Goal: Register for event/course

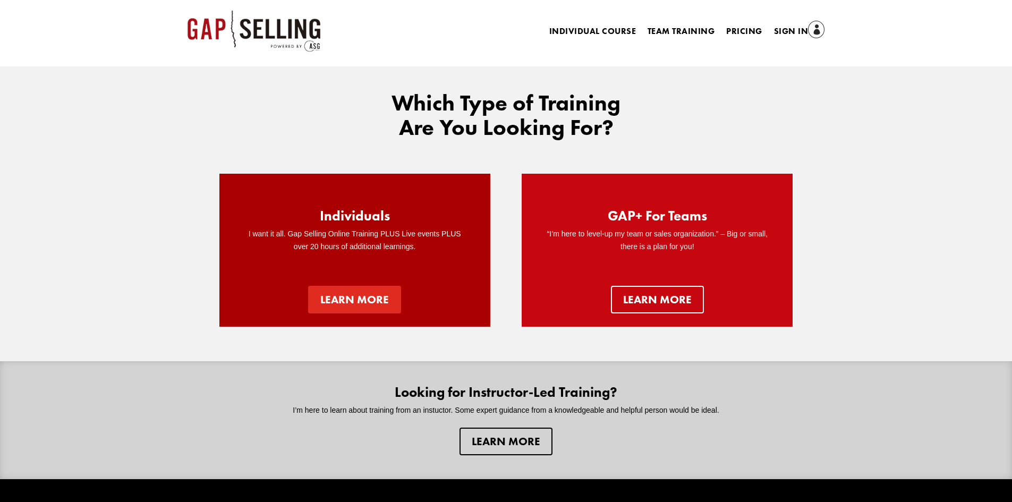
click at [373, 303] on link "Learn more" at bounding box center [354, 300] width 93 height 28
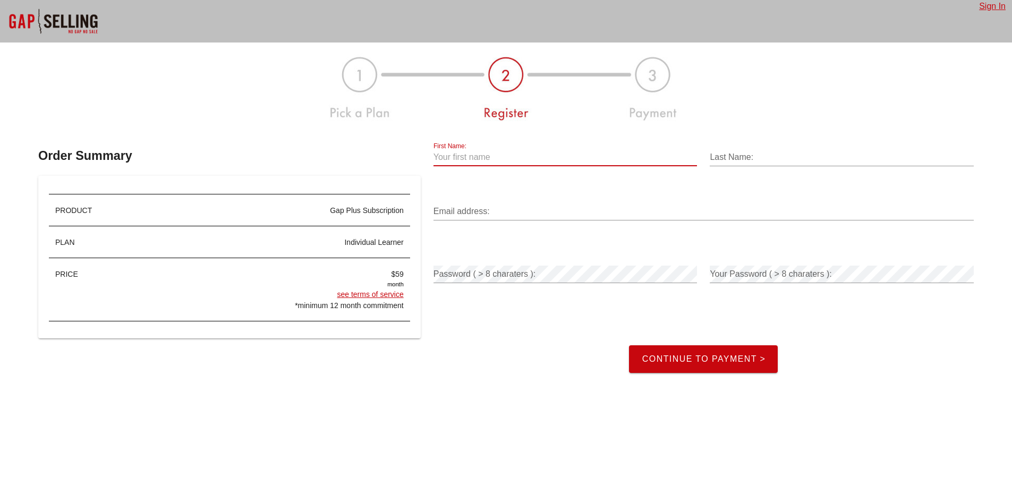
click at [525, 156] on input "First Name:" at bounding box center [565, 157] width 264 height 17
type input "John"
type input "Weaver"
type input "john@inquismedical.com"
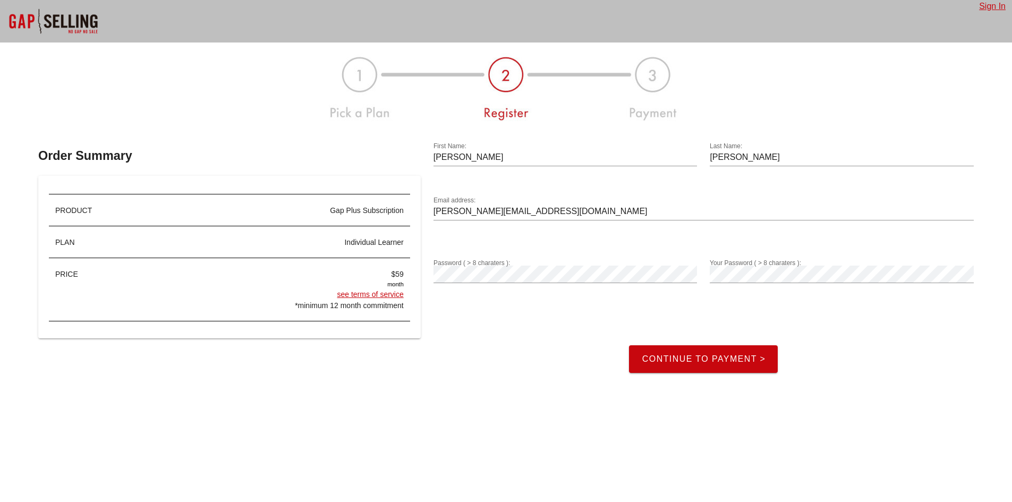
click at [549, 333] on div "Continue to Payment >" at bounding box center [703, 340] width 553 height 79
click at [674, 357] on span "Continue to Payment >" at bounding box center [703, 359] width 124 height 10
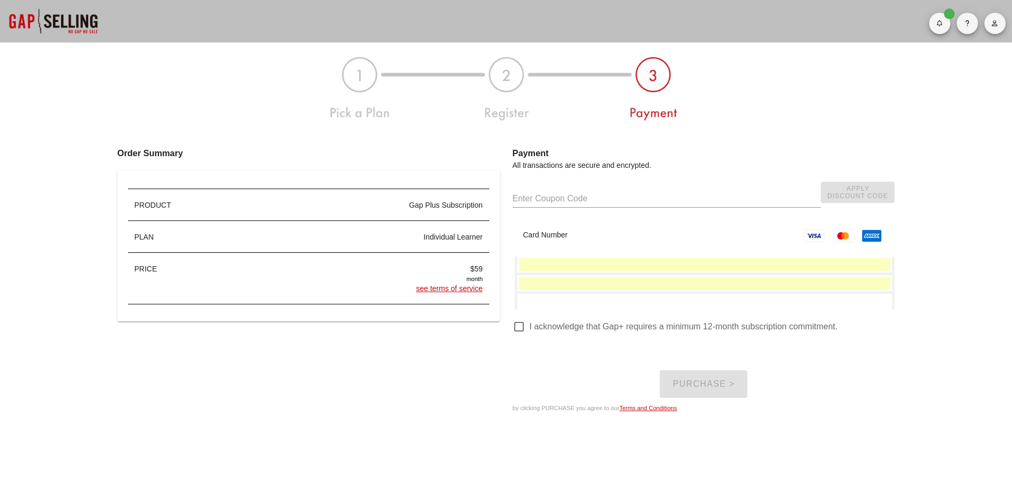
click at [523, 328] on div at bounding box center [519, 327] width 18 height 18
checkbox input "true"
click at [697, 380] on span "Purchase >" at bounding box center [703, 384] width 63 height 10
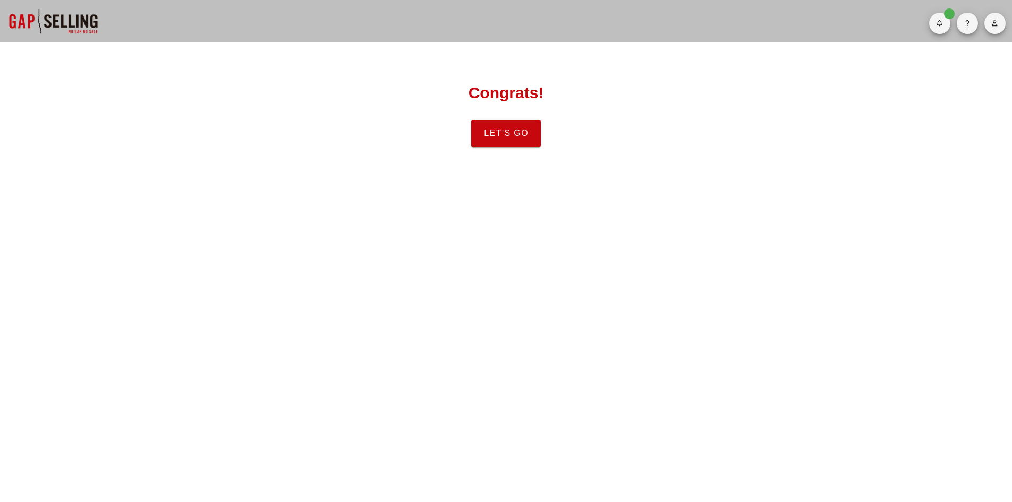
click at [513, 138] on button "Let's Go" at bounding box center [506, 133] width 70 height 28
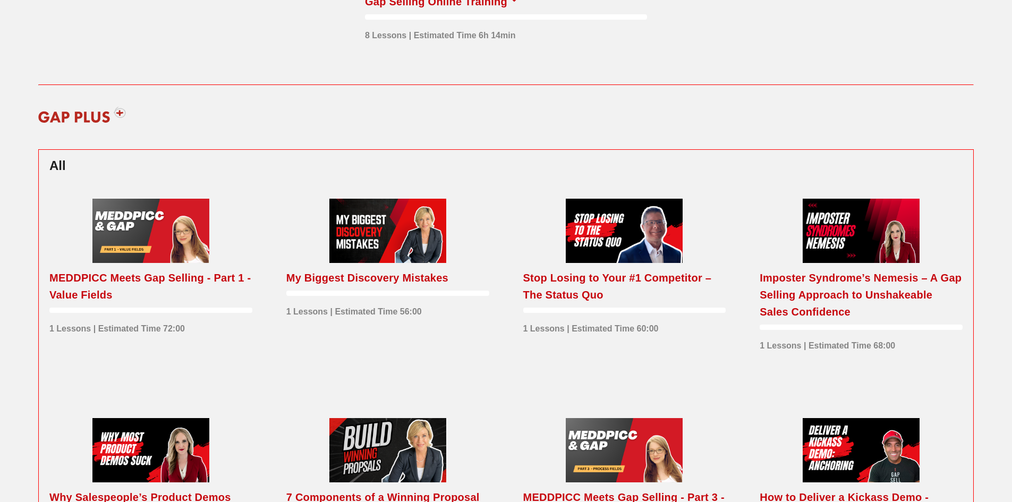
scroll to position [212, 0]
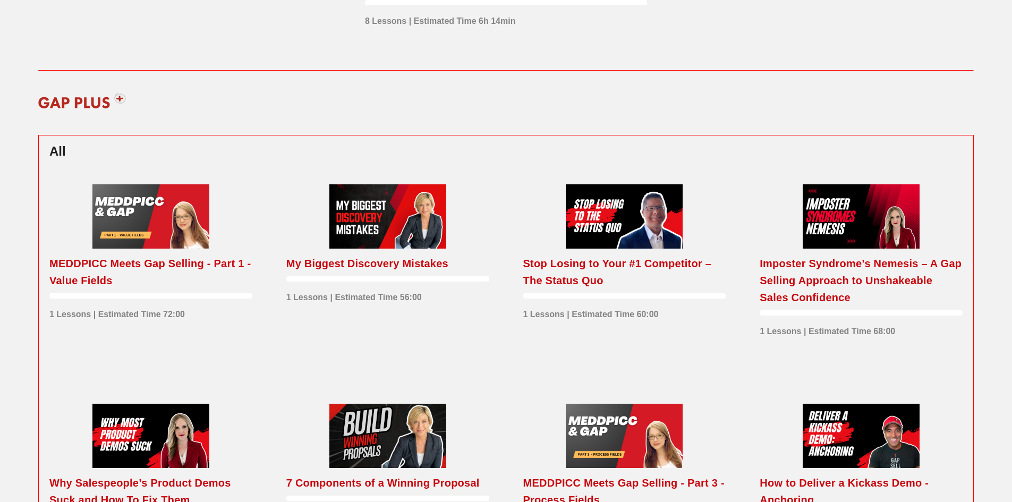
click at [158, 253] on div "MEDDPICC Meets Gap Selling - Part 1 - Value Fields 1 Lessons | Estimated Time 7…" at bounding box center [150, 268] width 203 height 168
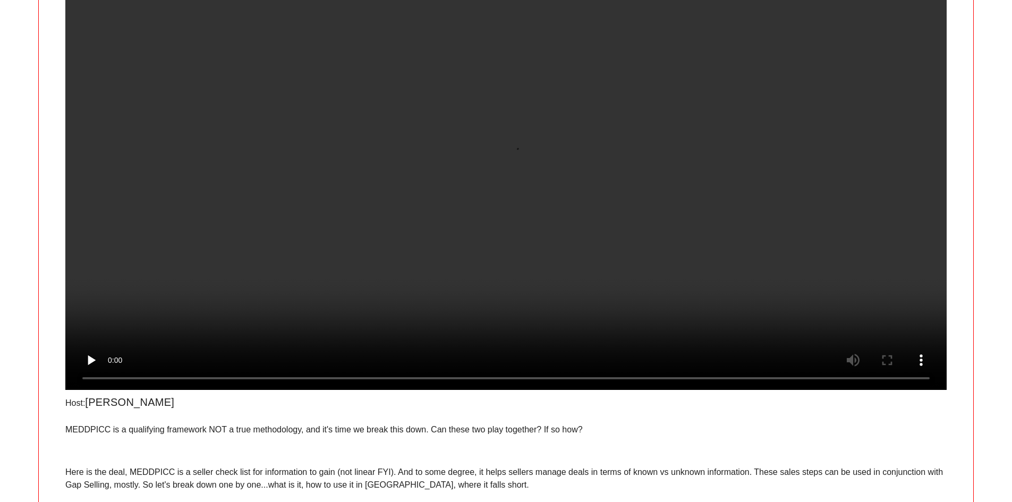
scroll to position [159, 0]
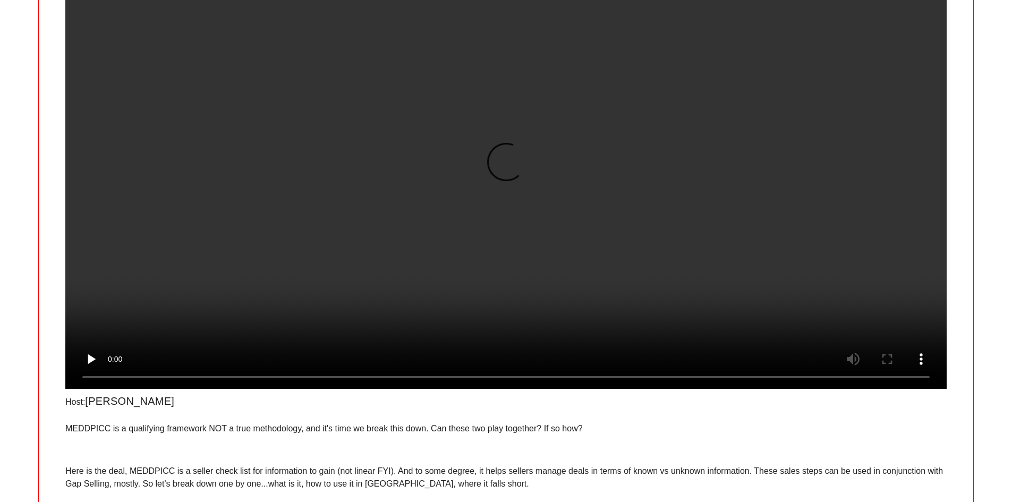
click at [972, 394] on div "Host: Braedi Delong MEDDPICC is a qualifying framework NOT a true methodology, …" at bounding box center [505, 244] width 935 height 646
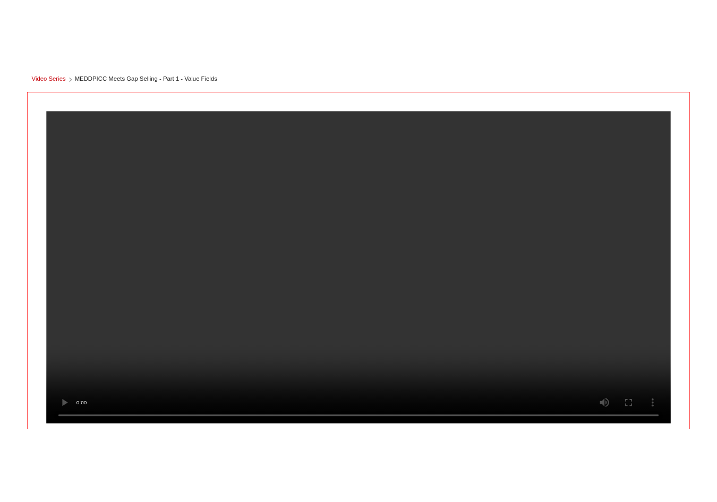
scroll to position [53, 0]
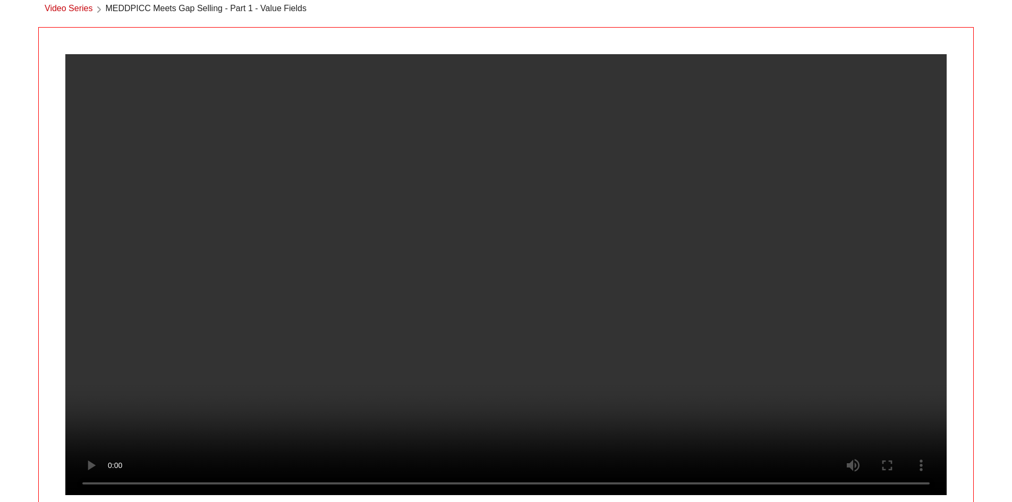
click at [998, 110] on div "​ Language English Video Series MEDDPICC Meets Gap Selling - Part 1 - Value Fie…" at bounding box center [506, 313] width 1012 height 733
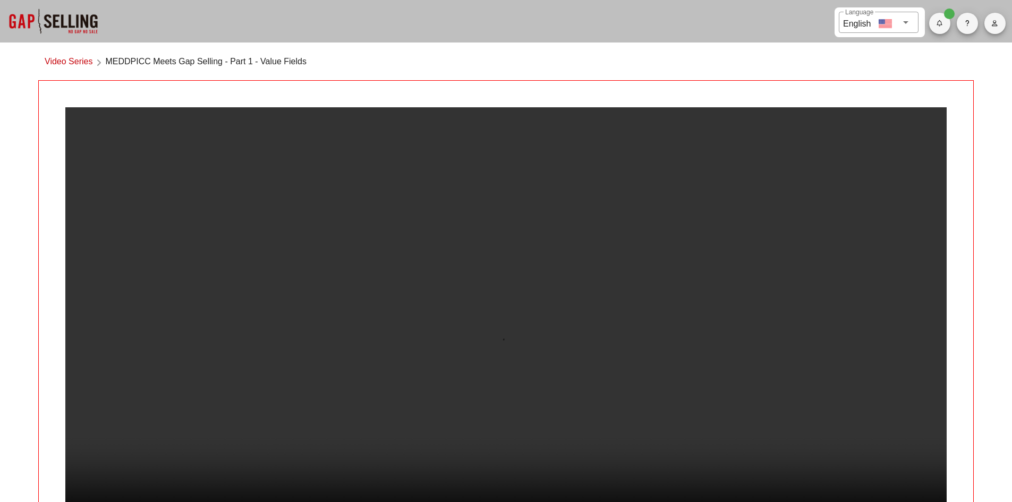
click at [24, 105] on div "​ Language English Video Series MEDDPICC Meets Gap Selling - Part 1 - Value Fie…" at bounding box center [506, 366] width 1012 height 733
click at [83, 61] on link "Video Series" at bounding box center [69, 62] width 48 height 14
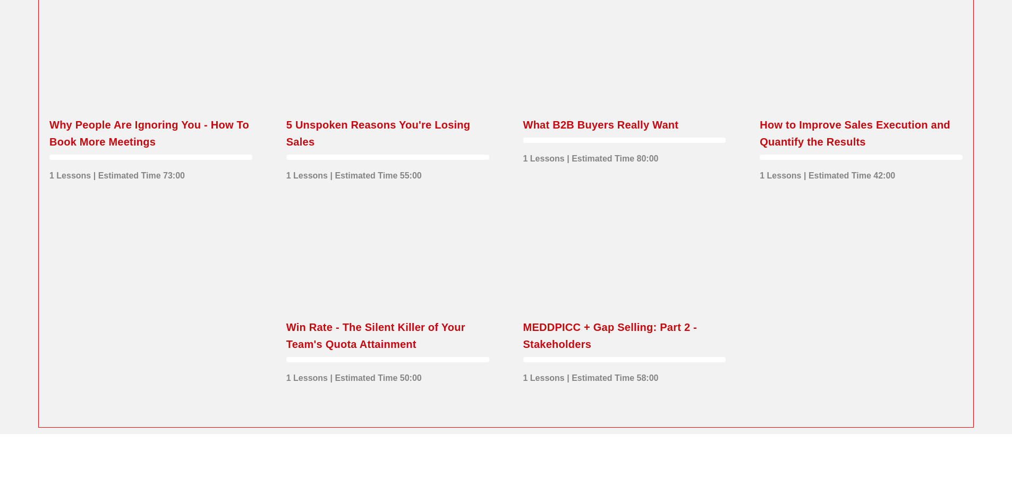
scroll to position [1593, 0]
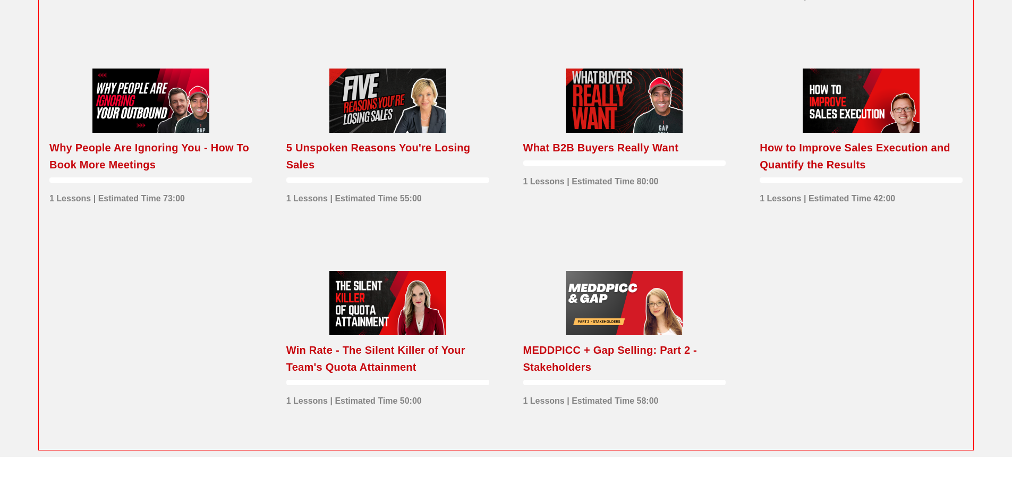
click at [538, 358] on div "MEDDPICC + Gap Selling: Part 2 - Stakeholders" at bounding box center [624, 358] width 203 height 34
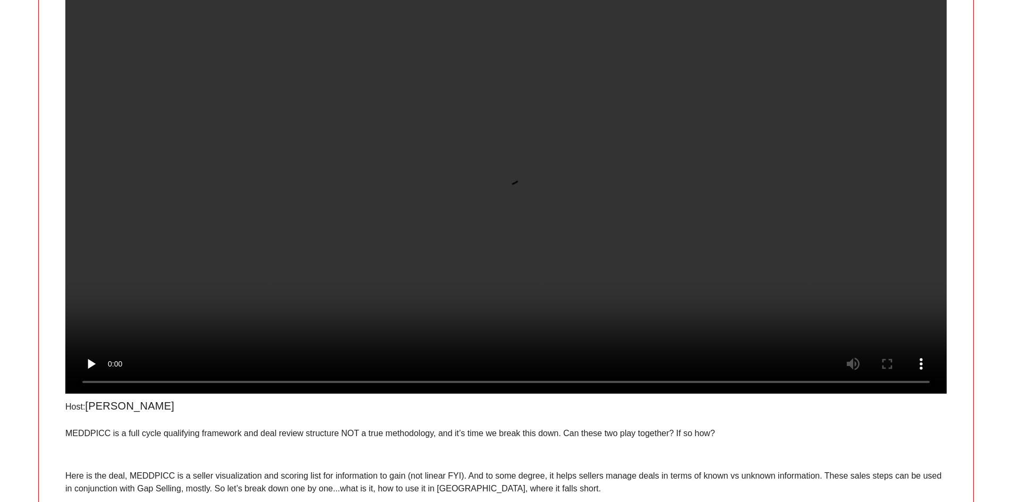
scroll to position [184, 0]
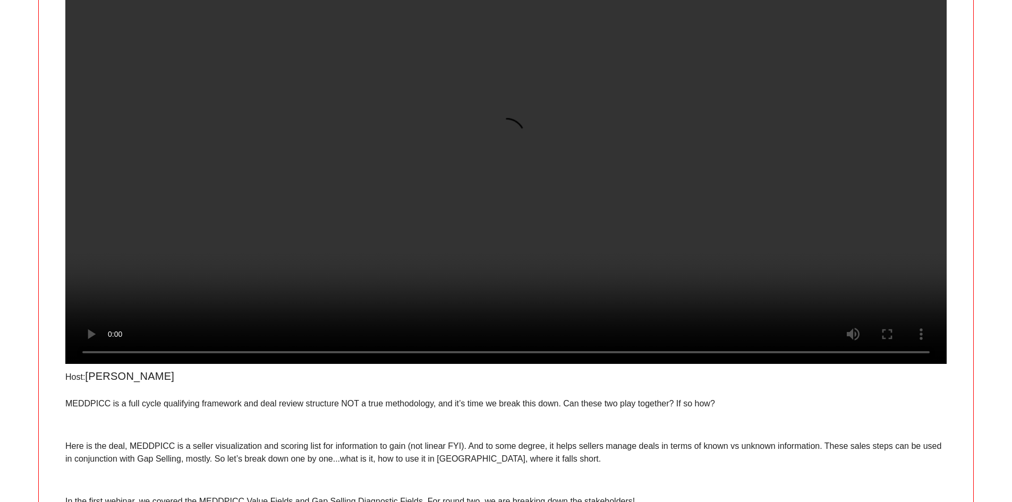
click at [978, 23] on div "Video Series MEDDPICC + Gap Selling: Part 2 - Stakeholders Host: Braedi Delong …" at bounding box center [506, 203] width 948 height 690
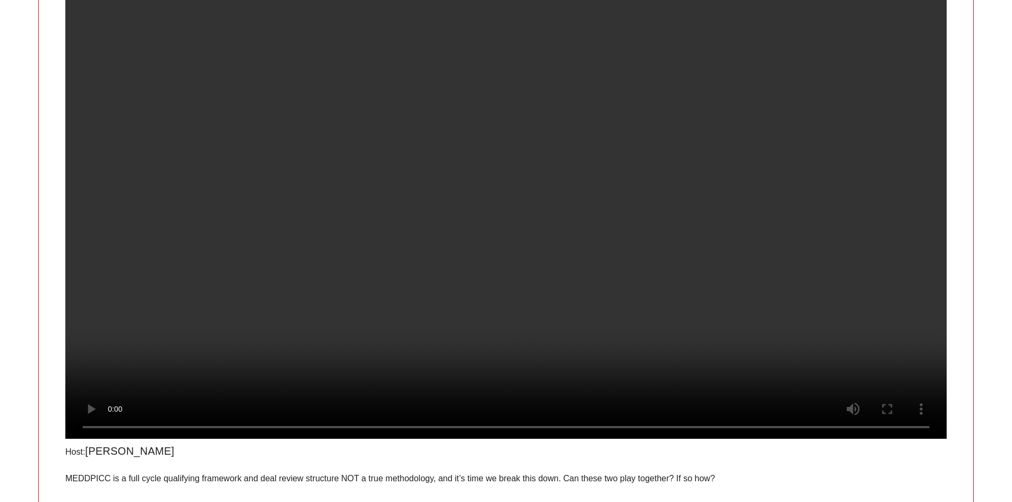
scroll to position [0, 0]
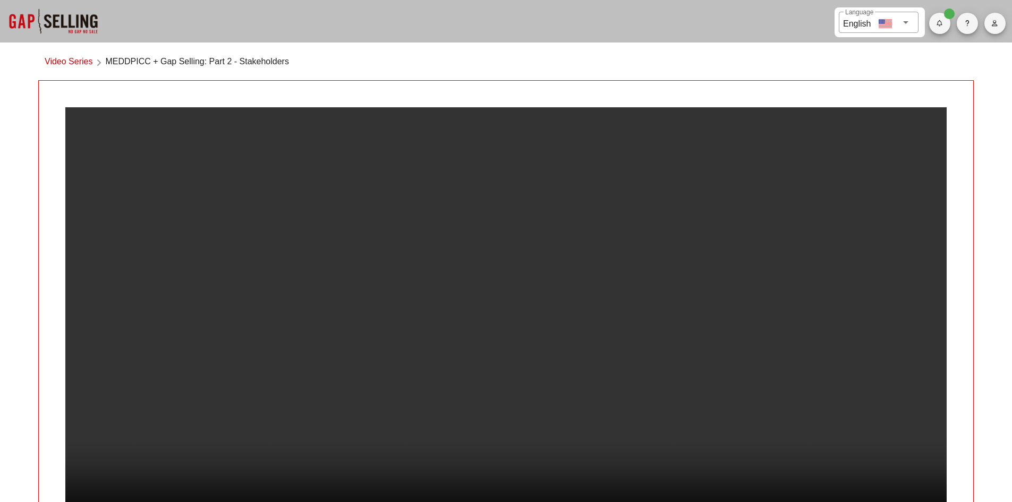
click at [76, 63] on link "Video Series" at bounding box center [69, 62] width 48 height 14
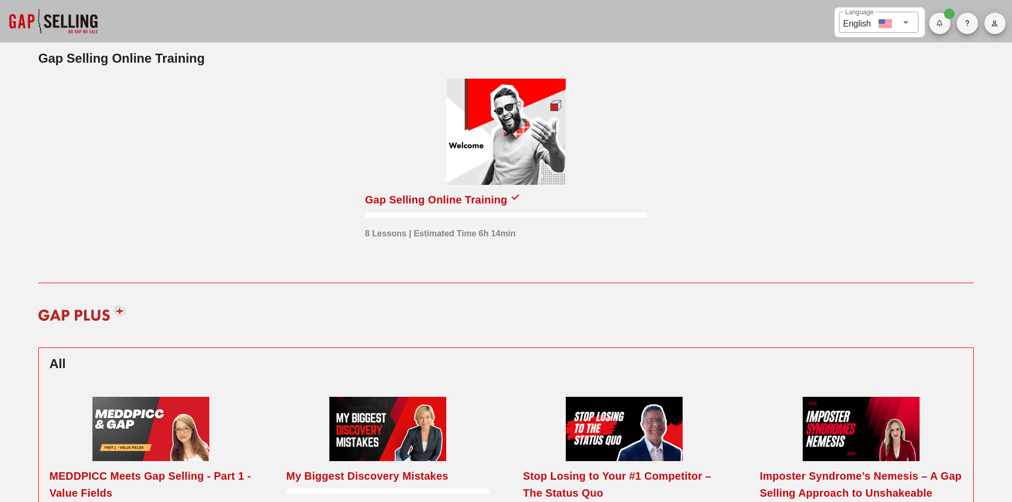
click at [483, 199] on div "Gap Selling Online Training" at bounding box center [436, 199] width 142 height 17
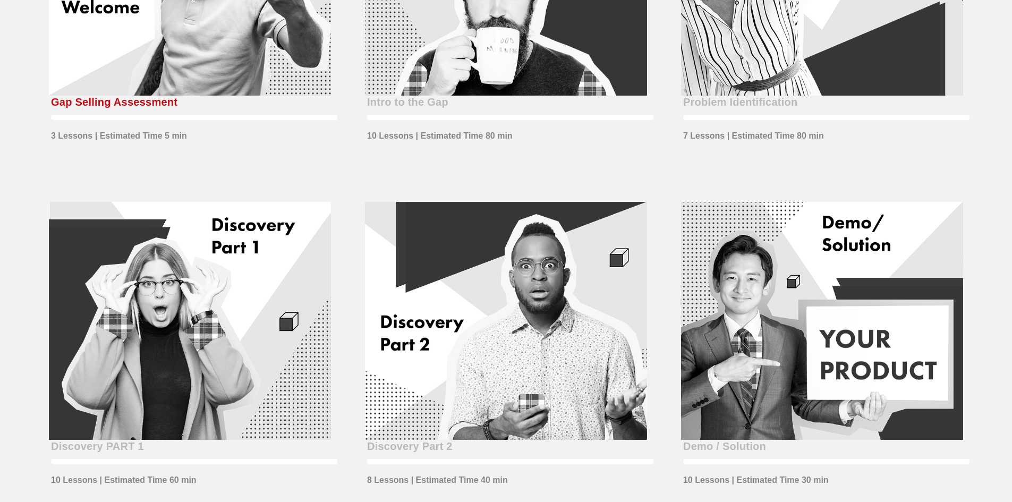
scroll to position [372, 0]
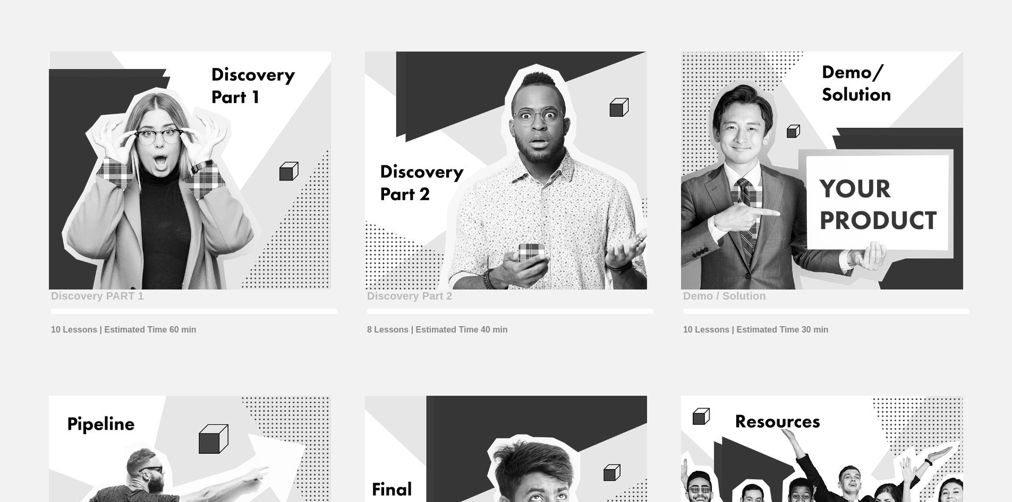
click at [623, 187] on div at bounding box center [506, 171] width 282 height 238
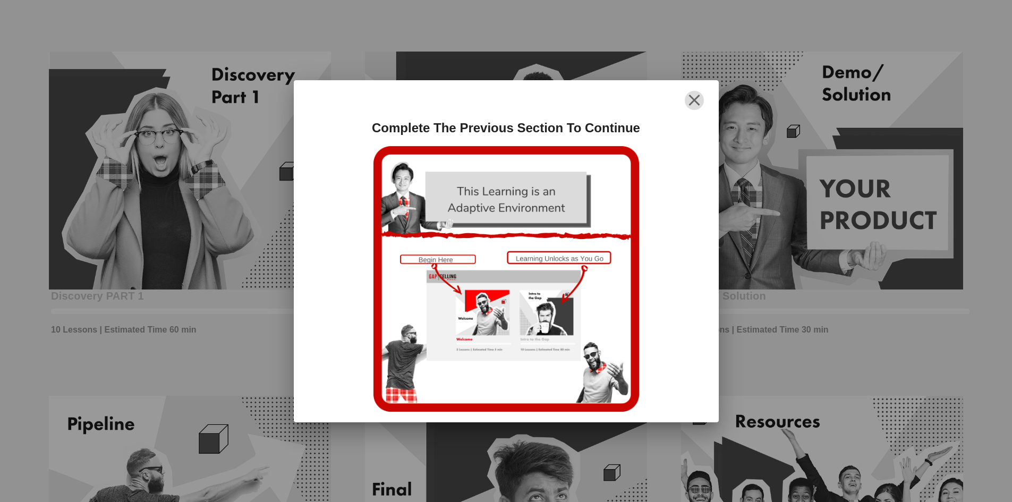
click at [698, 99] on icon "button" at bounding box center [694, 100] width 13 height 13
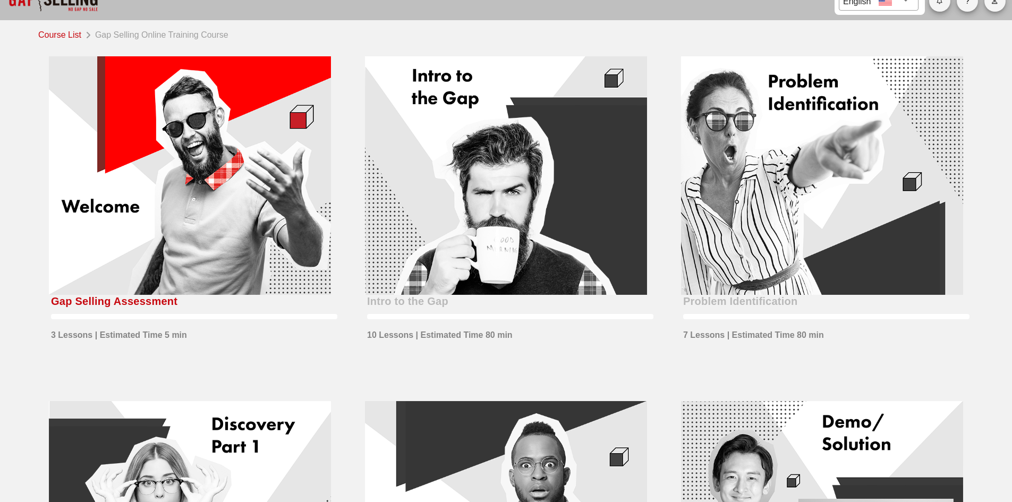
scroll to position [0, 0]
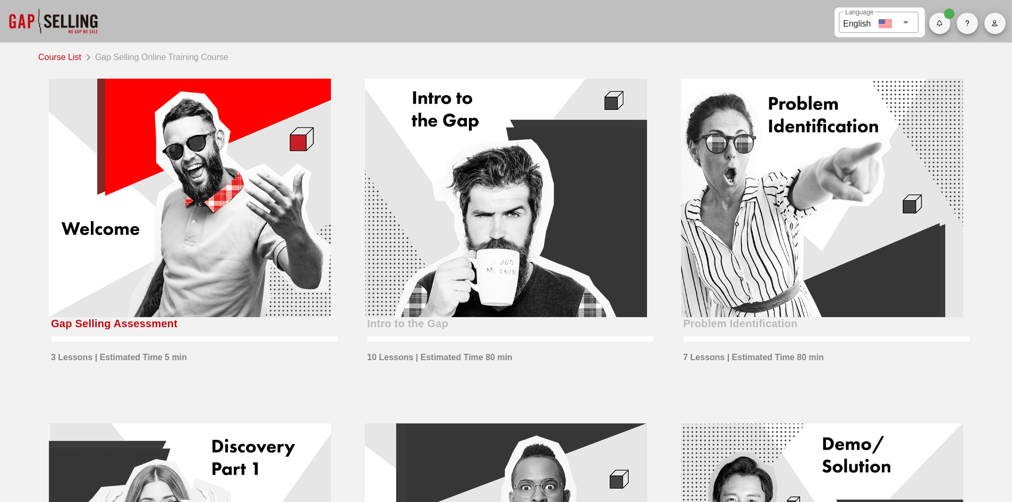
click at [180, 206] on div at bounding box center [190, 198] width 282 height 238
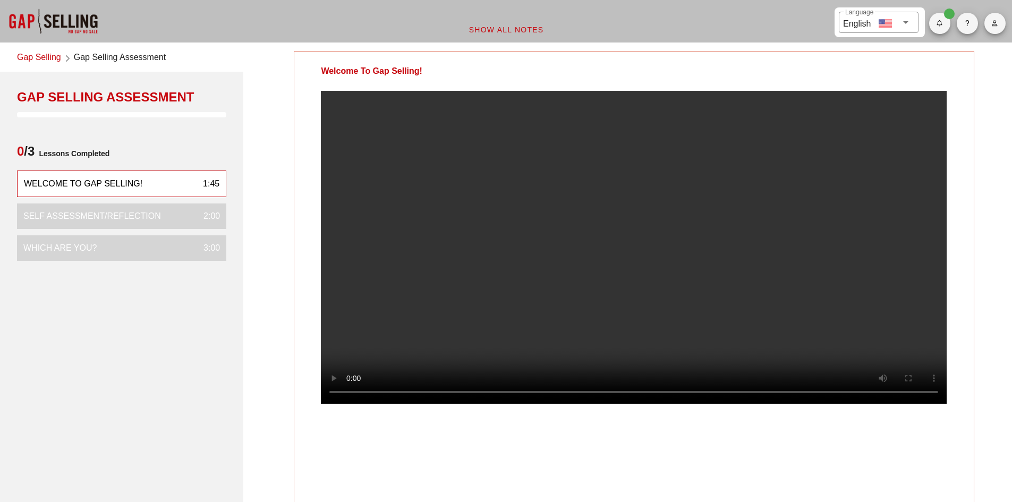
click at [36, 57] on link "Gap Selling" at bounding box center [39, 58] width 44 height 14
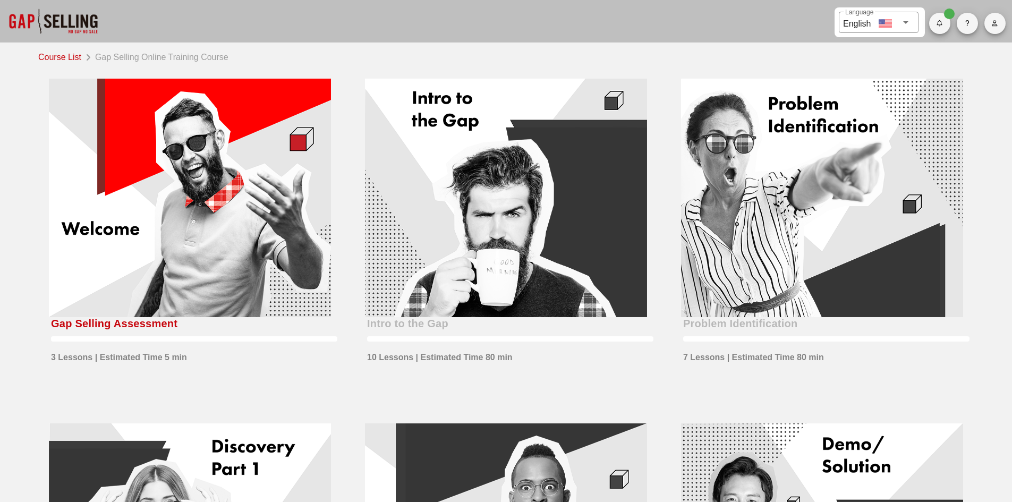
click at [68, 55] on link "Course List" at bounding box center [61, 56] width 47 height 15
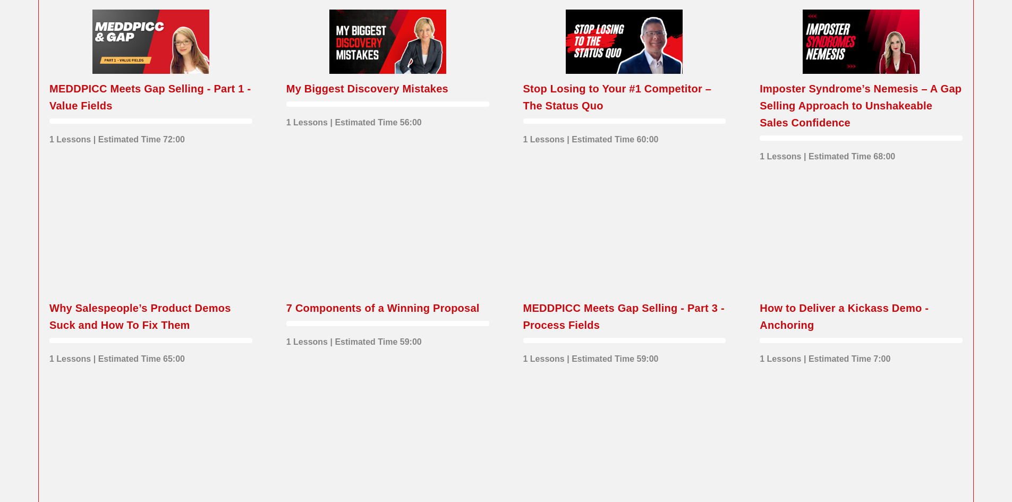
scroll to position [491, 0]
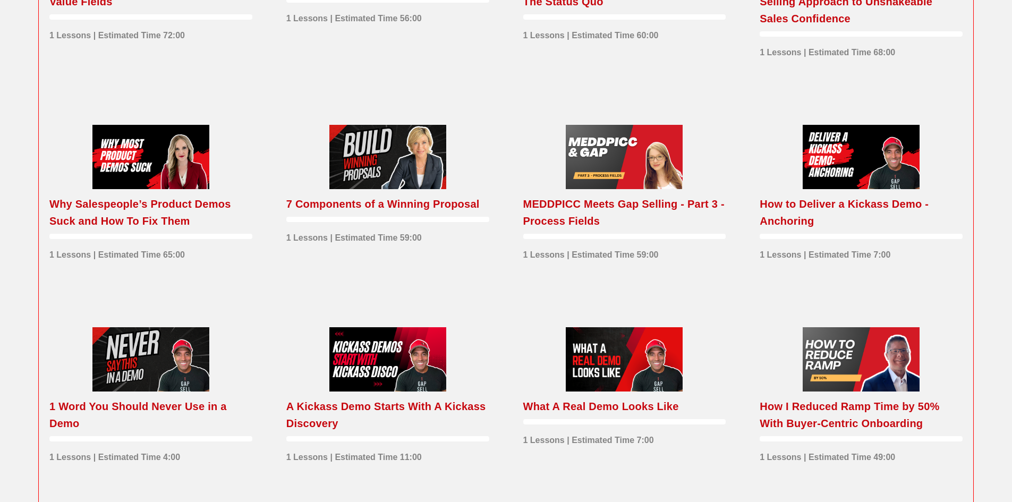
click at [633, 203] on div "MEDDPICC Meets Gap Selling - Part 3 - Process Fields" at bounding box center [624, 212] width 203 height 34
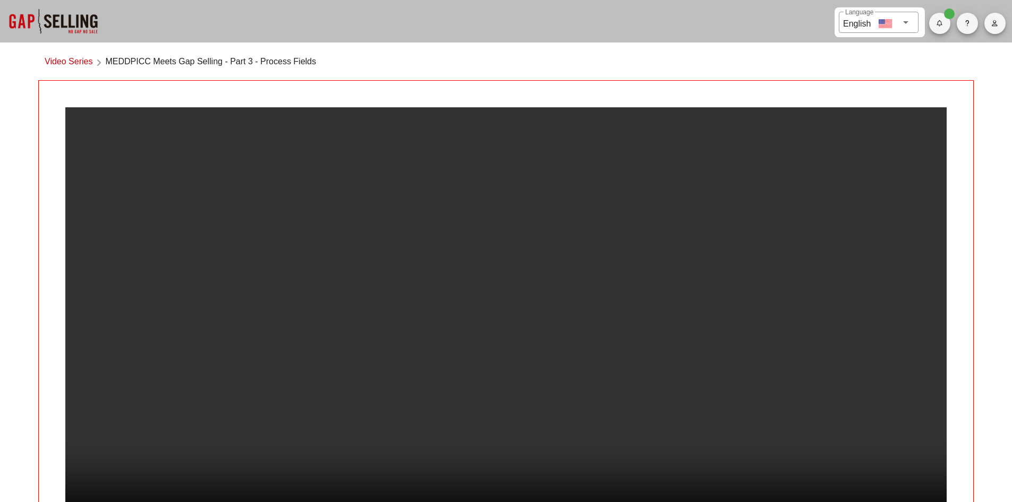
click at [67, 61] on link "Video Series" at bounding box center [69, 62] width 48 height 14
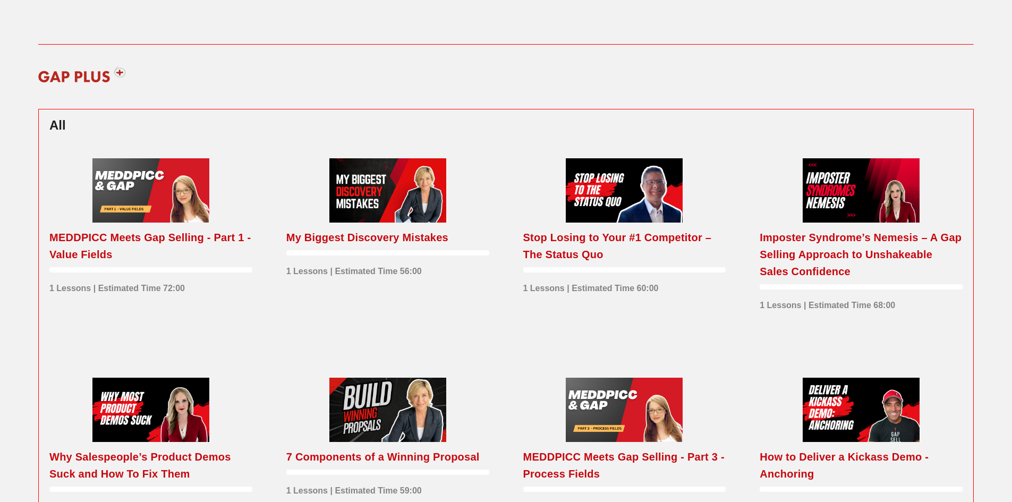
scroll to position [266, 0]
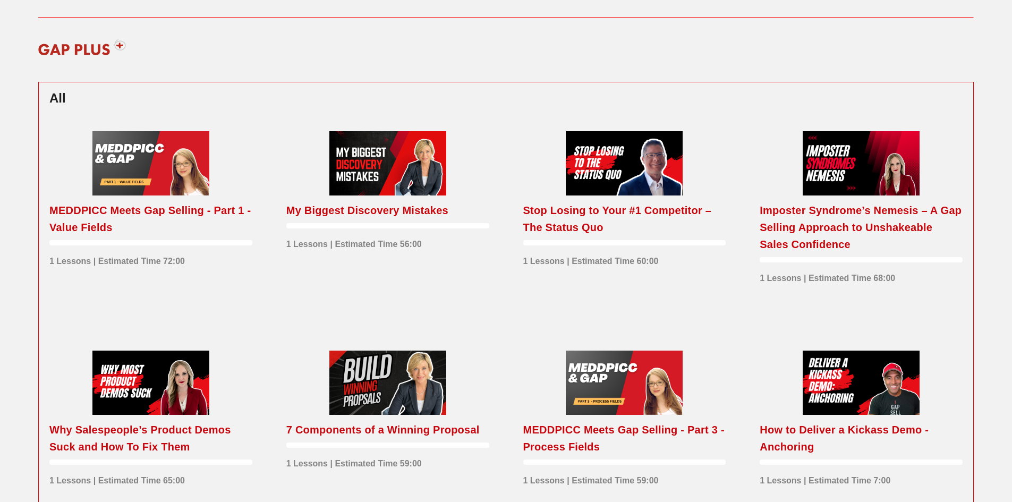
drag, startPoint x: 336, startPoint y: 209, endPoint x: 288, endPoint y: 276, distance: 81.8
click at [288, 276] on div "My Biggest Discovery Mistakes 1 Lessons | Estimated Time 56:00" at bounding box center [387, 242] width 203 height 81
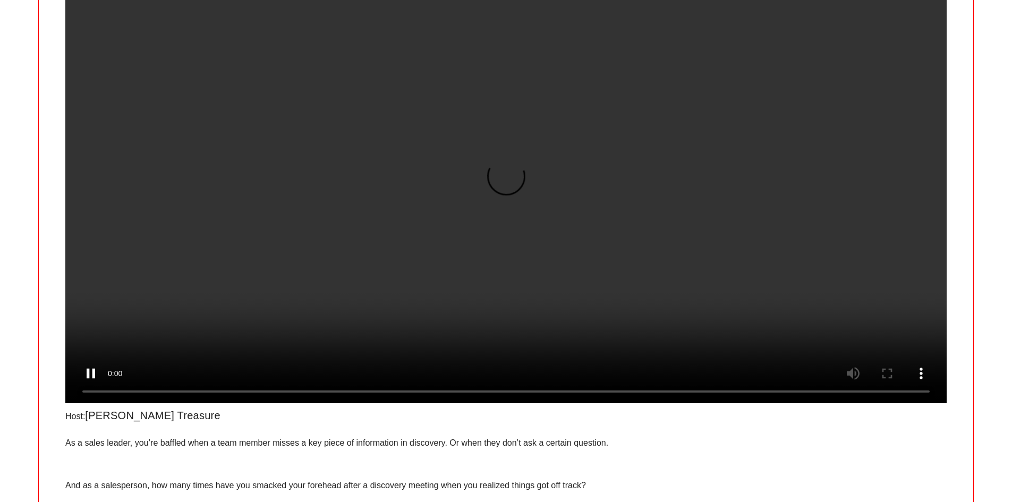
scroll to position [106, 0]
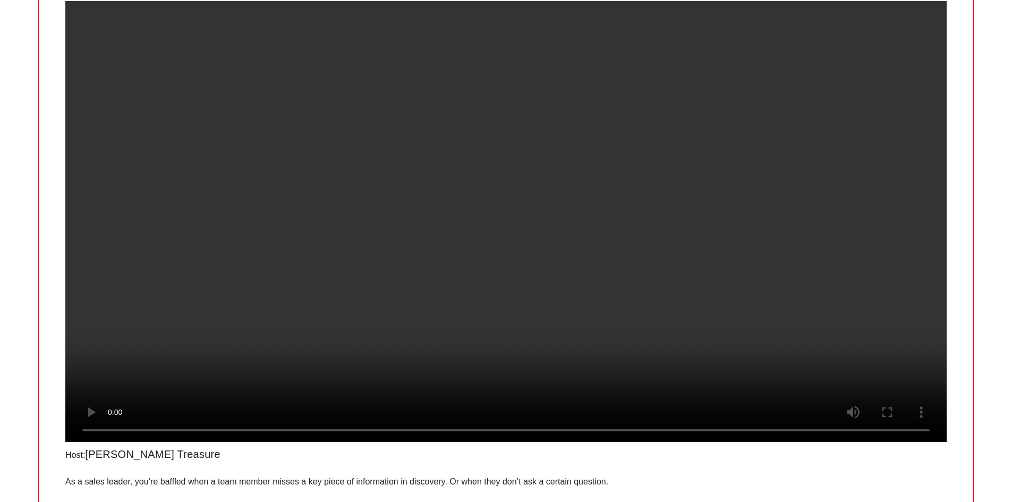
drag, startPoint x: 352, startPoint y: 189, endPoint x: 977, endPoint y: 129, distance: 628.4
click at [977, 129] on div "Video Series My Biggest Discovery Mistakes Host: [PERSON_NAME] As a sales leade…" at bounding box center [506, 317] width 948 height 763
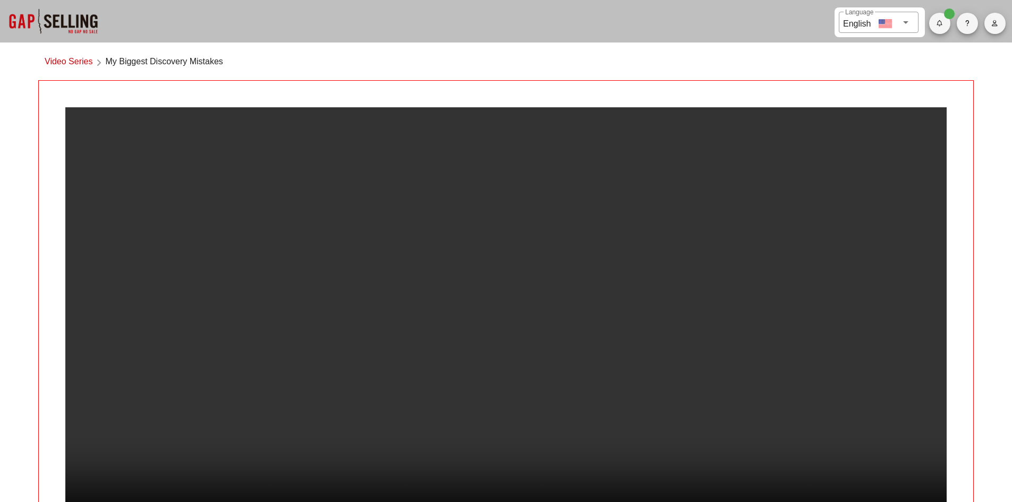
click at [77, 63] on link "Video Series" at bounding box center [69, 62] width 48 height 14
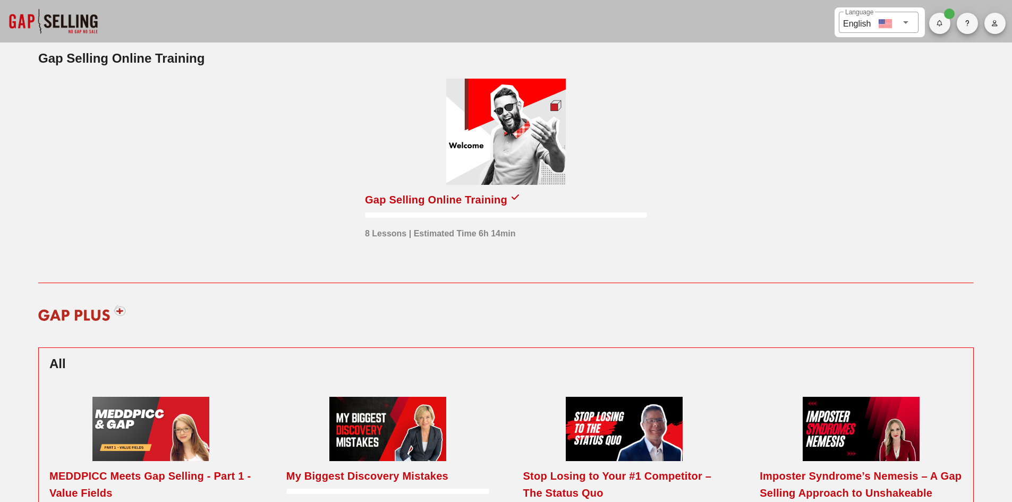
click at [407, 207] on div "Gap Selling Online Training" at bounding box center [436, 199] width 142 height 17
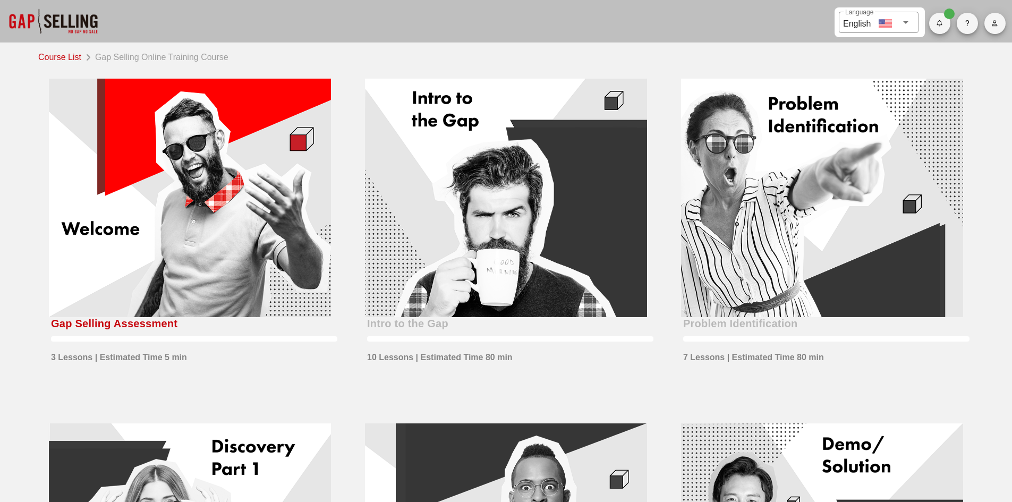
click at [216, 239] on div at bounding box center [190, 198] width 282 height 238
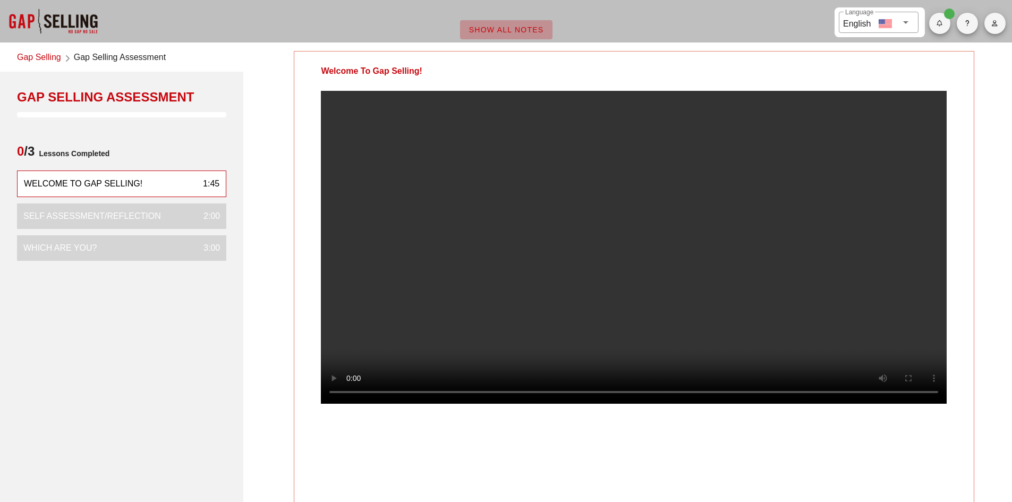
click at [507, 25] on button "Show All Notes" at bounding box center [506, 29] width 92 height 19
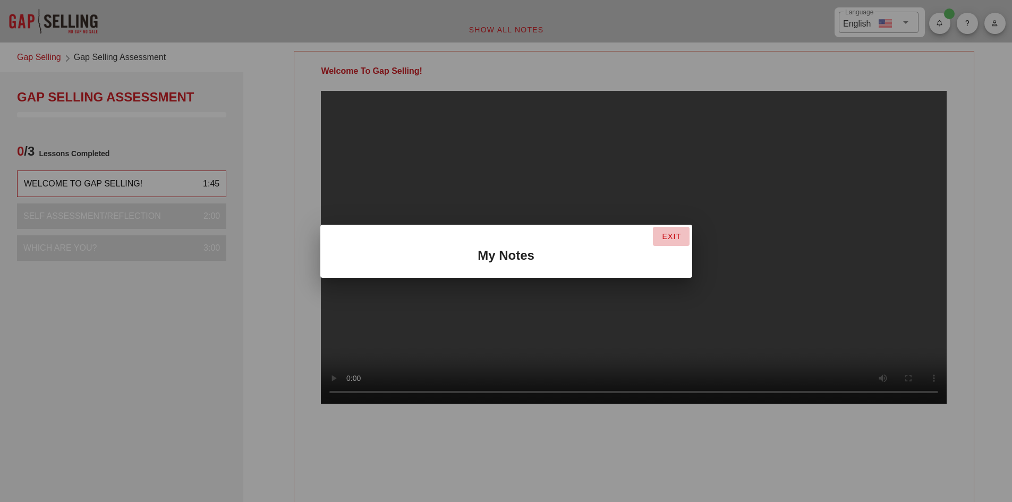
click at [674, 227] on button "EXIT" at bounding box center [671, 236] width 37 height 19
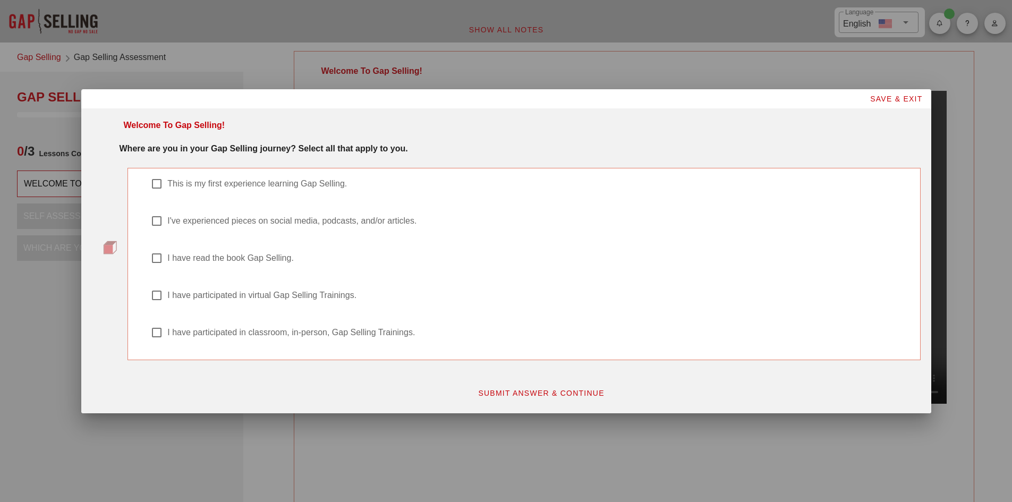
click at [156, 189] on div at bounding box center [157, 184] width 18 height 18
checkbox input "true"
click at [556, 391] on span "SUBMIT ANSWER & CONTINUE" at bounding box center [540, 393] width 127 height 8
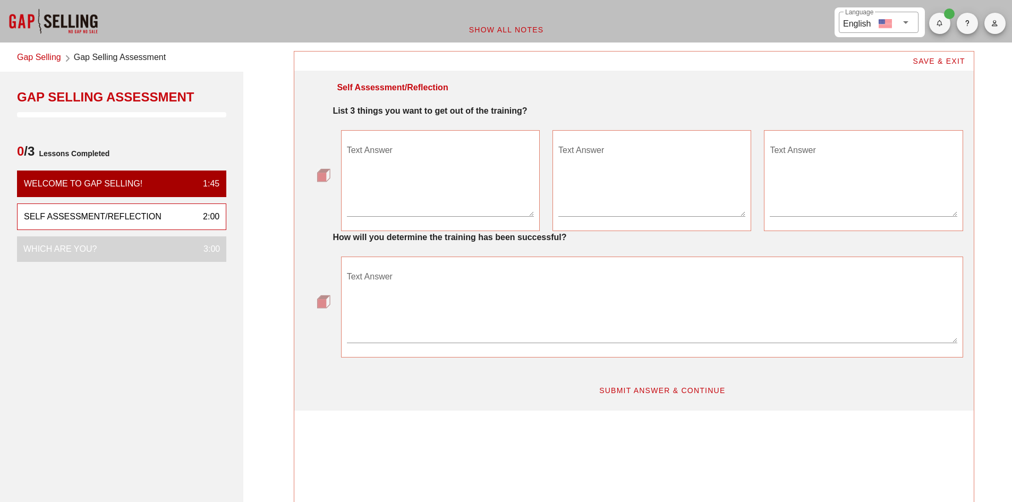
click at [404, 207] on textarea "Text Answer" at bounding box center [440, 179] width 187 height 74
type textarea "Tighten my sales process"
type textarea "Learn a new method"
type textarea "Hear from the experts"
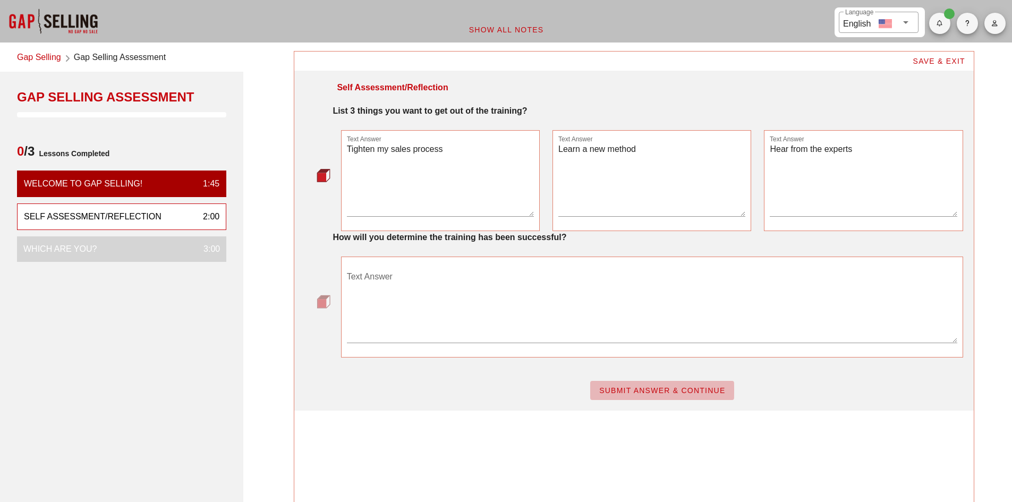
click at [657, 386] on span "SUBMIT ANSWER & CONTINUE" at bounding box center [661, 390] width 127 height 8
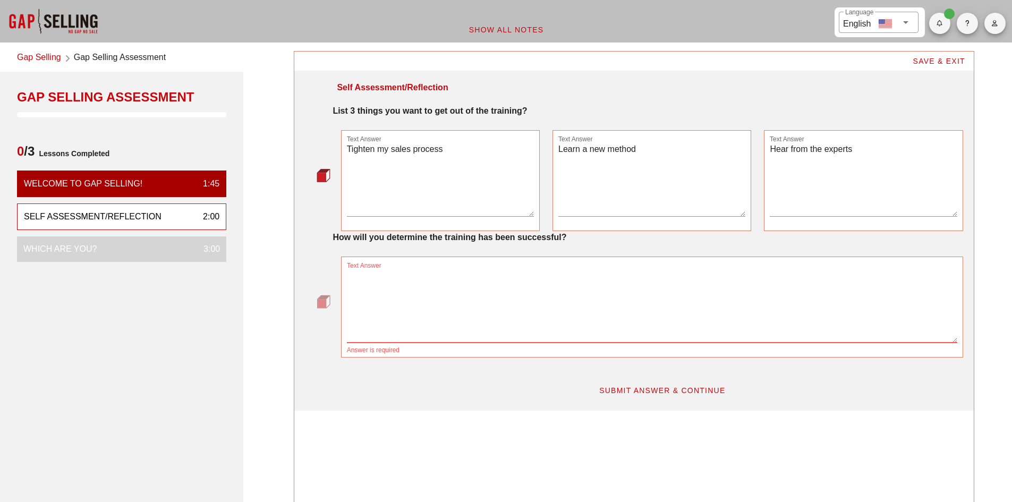
click at [493, 311] on textarea "Text Answer" at bounding box center [652, 305] width 610 height 74
type textarea "I"
type textarea "W"
type textarea "When I can fully understand and implement the method"
click at [635, 392] on span "SUBMIT ANSWER & CONTINUE" at bounding box center [661, 390] width 127 height 8
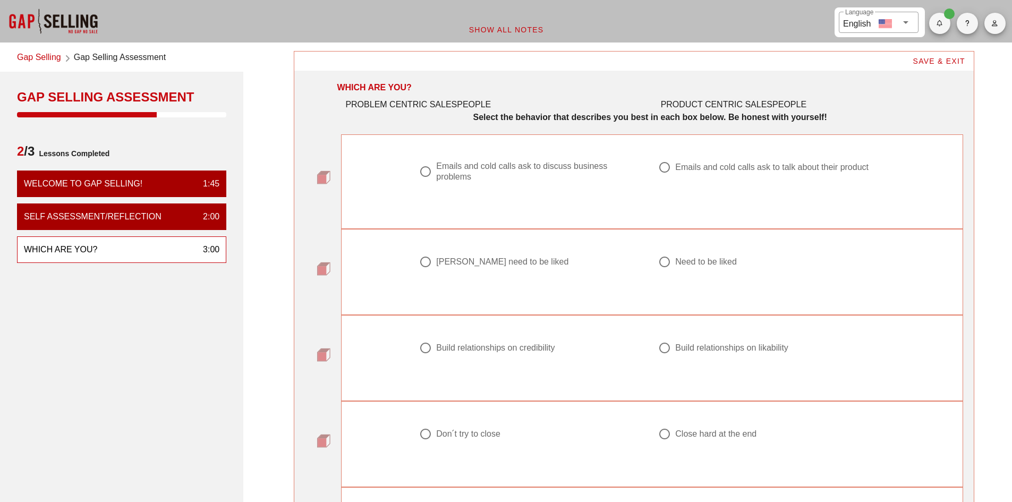
click at [597, 173] on div "Emails and cold calls ask to discuss business problems" at bounding box center [536, 171] width 201 height 21
radio input "true"
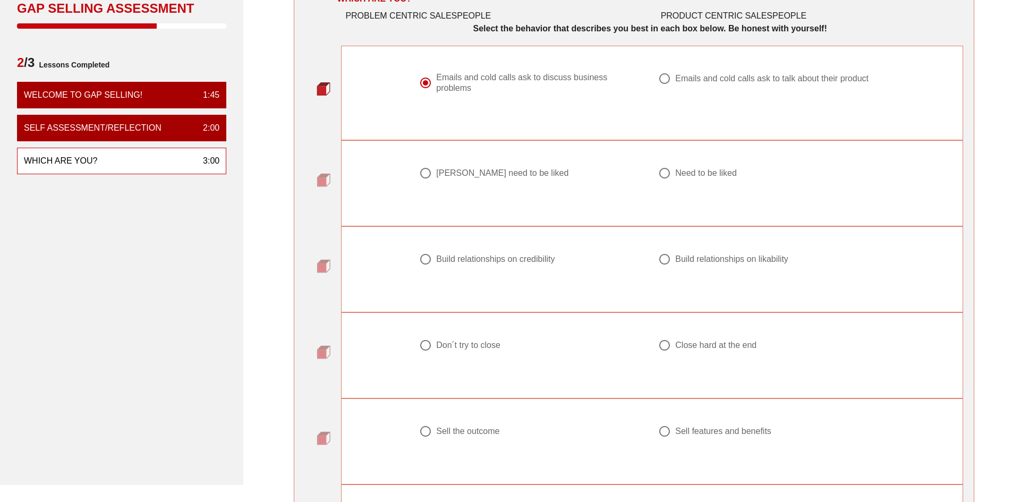
scroll to position [159, 0]
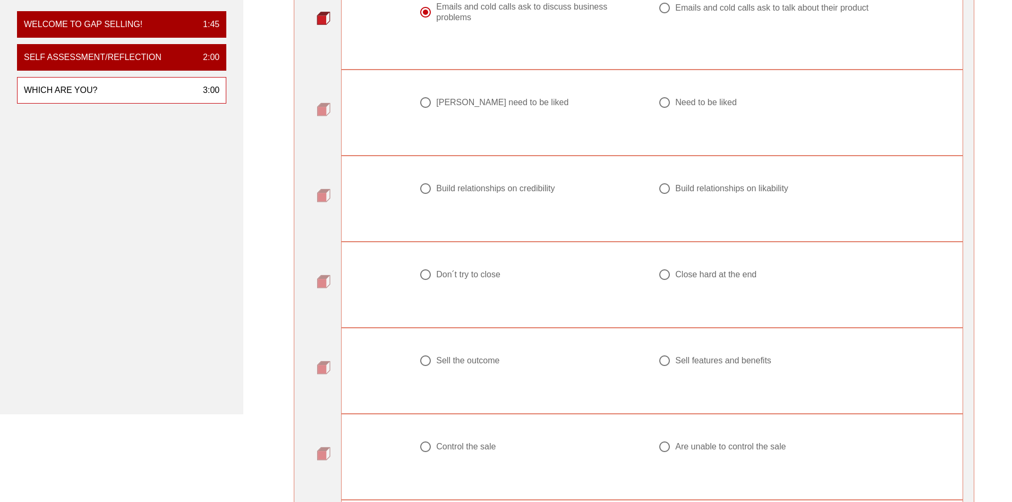
click at [469, 97] on div "Don ́t need to be liked" at bounding box center [502, 102] width 132 height 11
radio input "true"
click at [512, 190] on div "Build relationships on credibility" at bounding box center [495, 188] width 118 height 11
radio input "true"
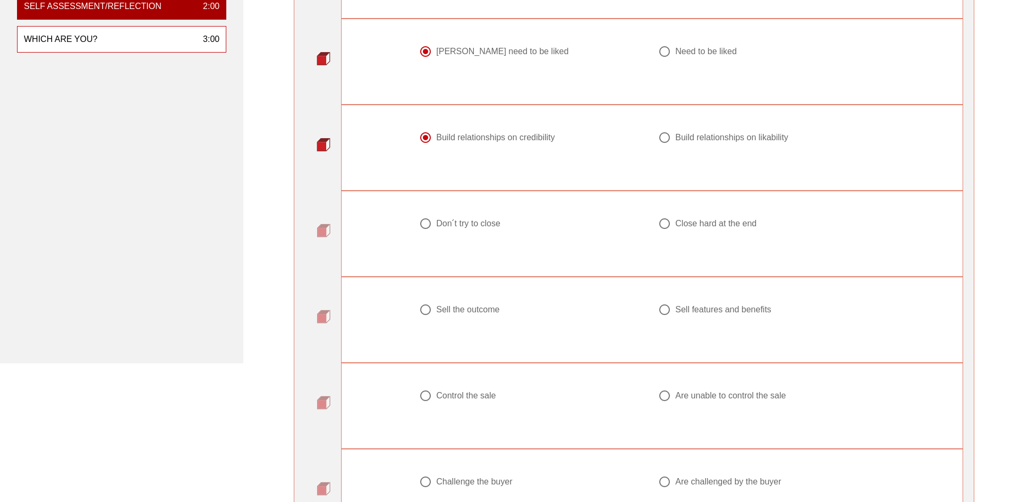
scroll to position [212, 0]
click at [440, 223] on div "Don ́t try to close" at bounding box center [468, 221] width 64 height 11
radio input "true"
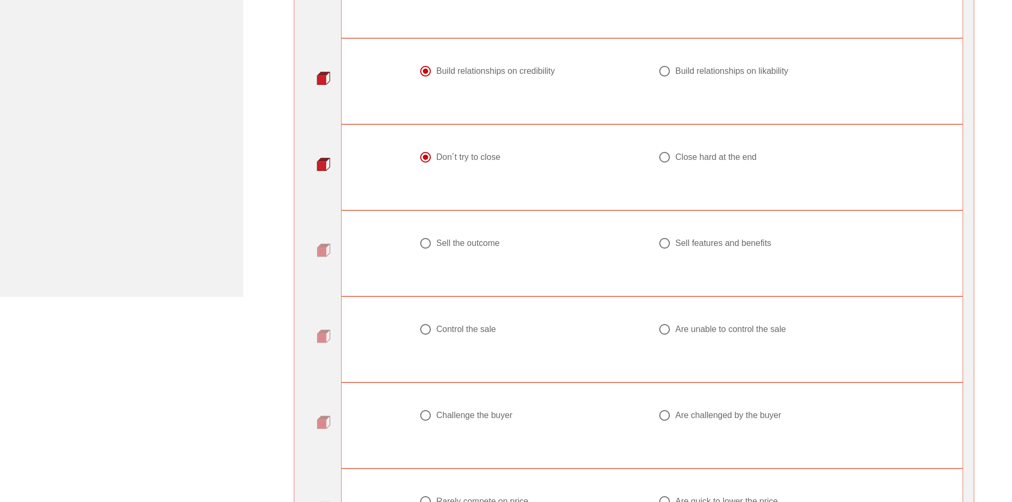
scroll to position [319, 0]
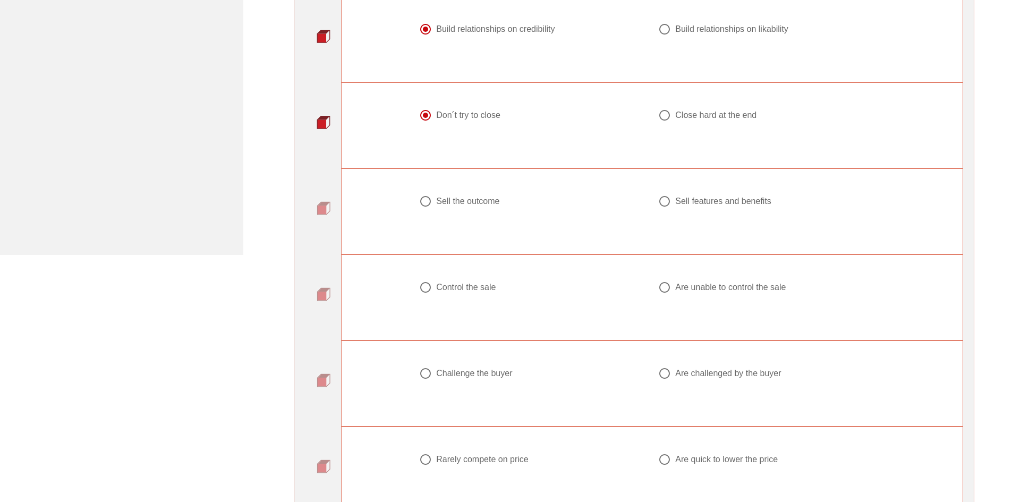
click at [454, 200] on div "Sell the outcome" at bounding box center [467, 201] width 63 height 11
radio input "true"
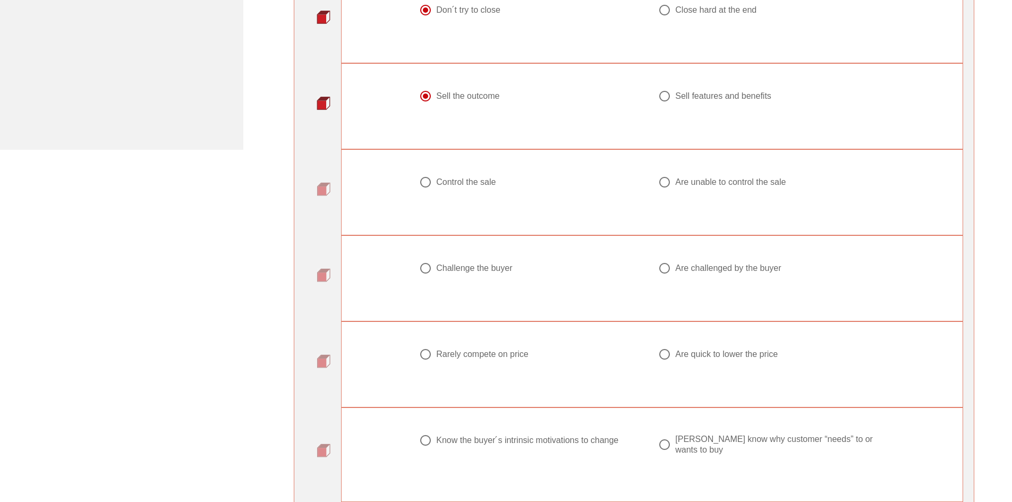
scroll to position [425, 0]
click at [470, 183] on div "Control the sale" at bounding box center [465, 181] width 59 height 11
radio input "true"
click at [464, 263] on div "Challenge the buyer" at bounding box center [474, 267] width 76 height 11
radio input "true"
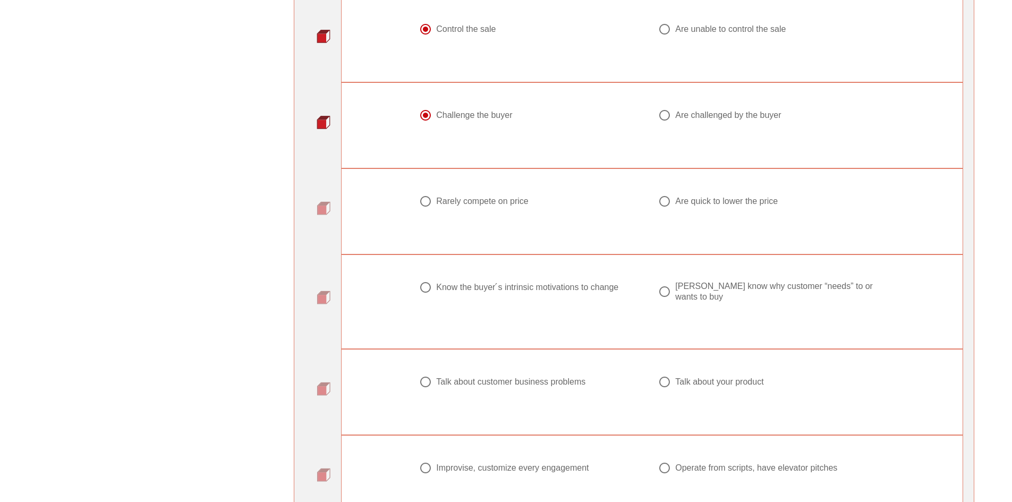
scroll to position [637, 0]
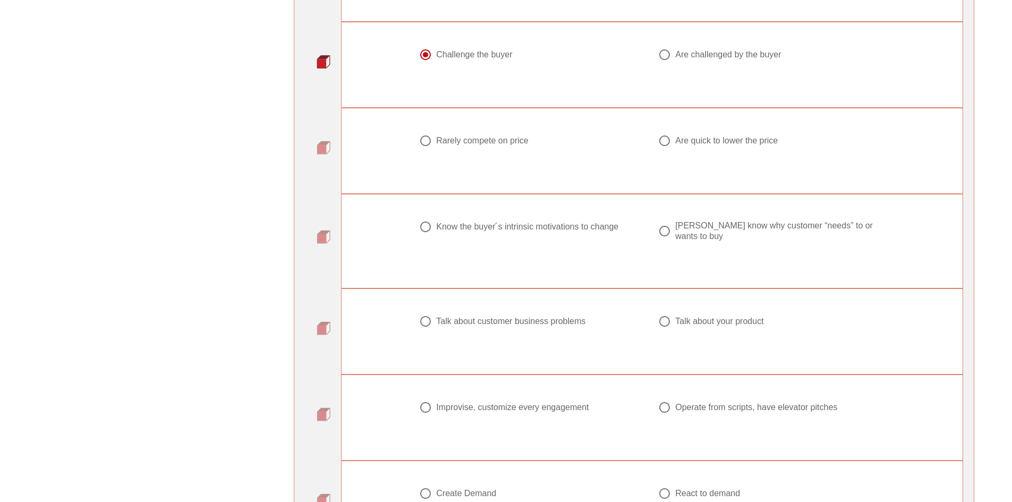
click at [491, 144] on div "Rarely compete on price" at bounding box center [482, 140] width 92 height 11
radio input "true"
click at [473, 228] on div "Know the buyer ́s intrinsic motivations to change" at bounding box center [527, 226] width 182 height 11
radio input "true"
click at [487, 318] on div "Talk about customer business problems" at bounding box center [528, 321] width 218 height 13
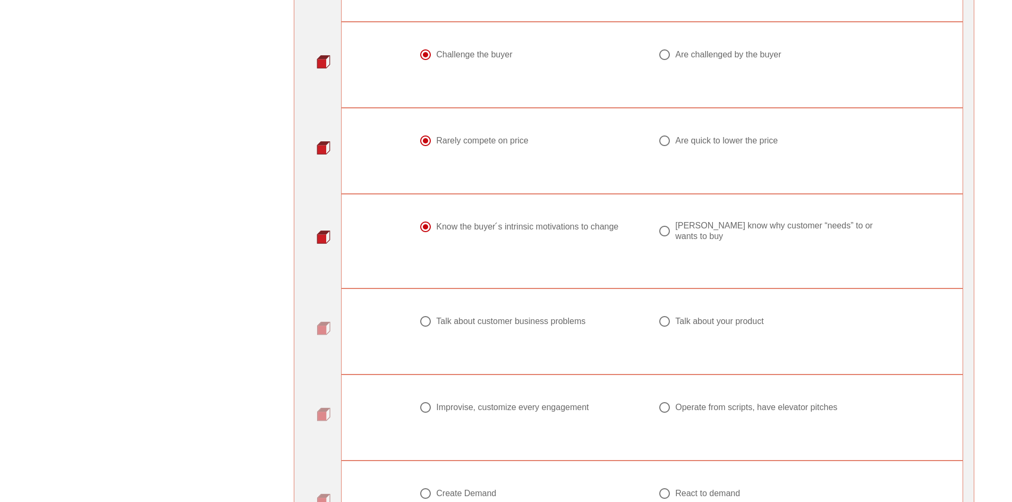
radio input "true"
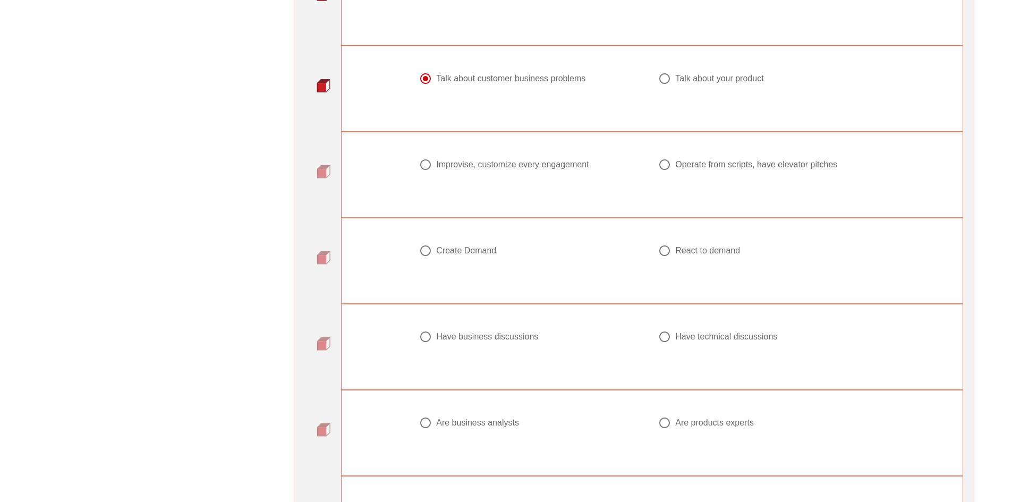
scroll to position [903, 0]
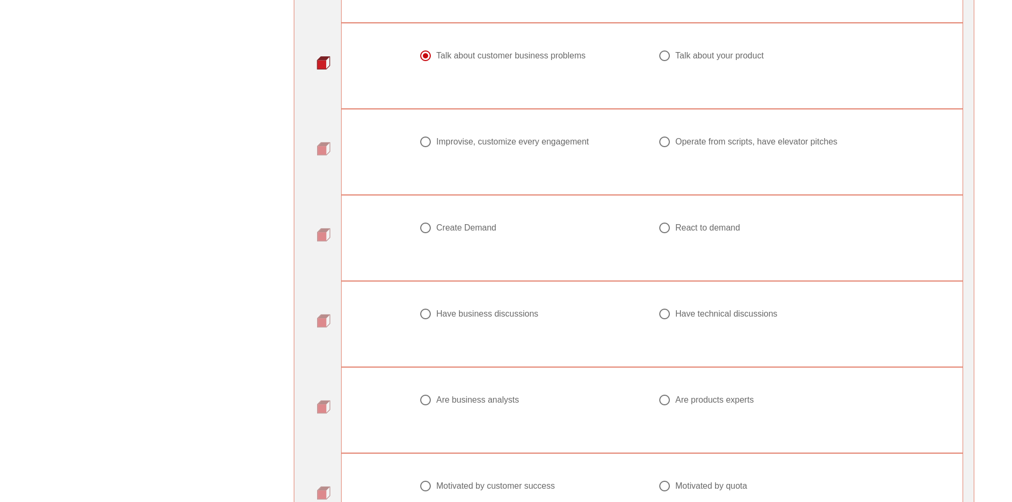
click at [489, 136] on div "Improvise, customize every engagement" at bounding box center [512, 141] width 152 height 11
radio input "true"
click at [470, 215] on div "Create Demand" at bounding box center [532, 234] width 239 height 38
click at [467, 224] on div "Create Demand" at bounding box center [466, 228] width 60 height 11
radio input "true"
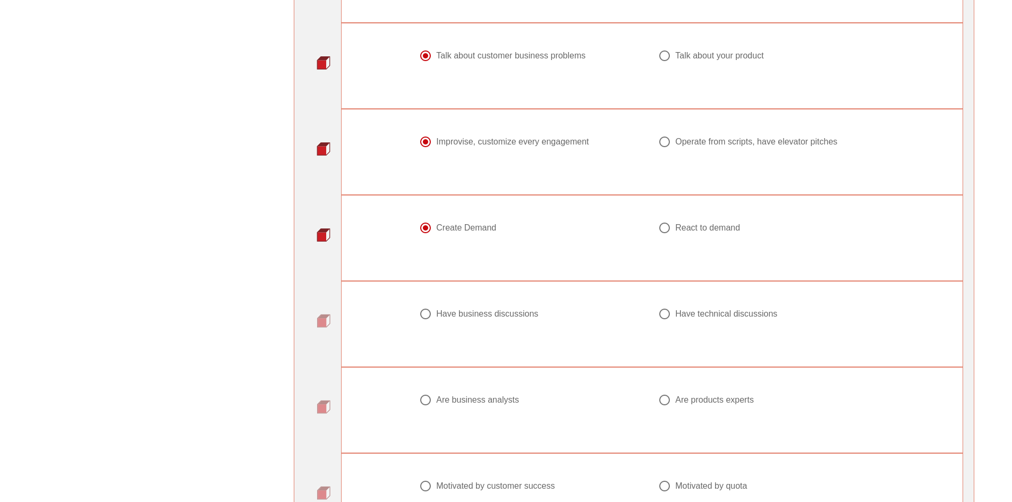
click at [464, 309] on div "Have business discussions" at bounding box center [487, 314] width 102 height 11
radio input "true"
click at [455, 393] on div "Are business analysts" at bounding box center [528, 399] width 218 height 13
radio input "true"
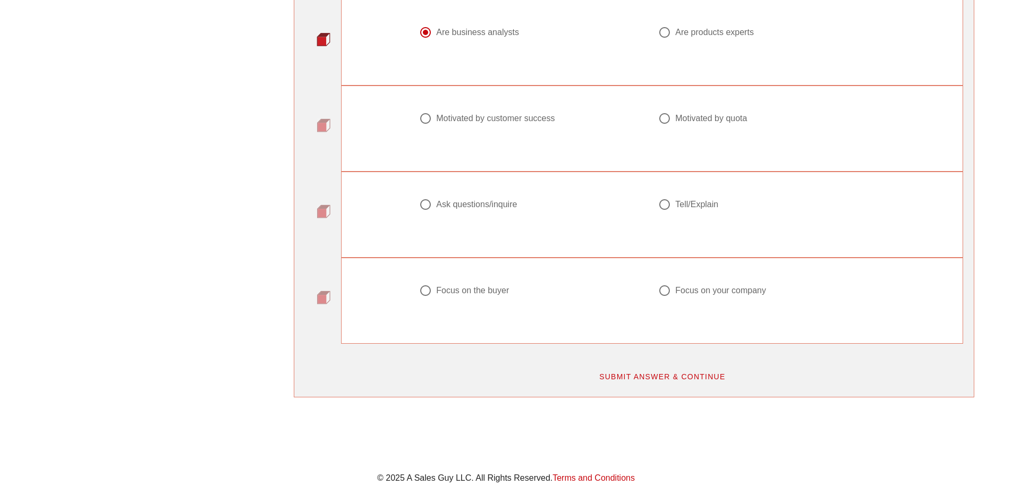
scroll to position [1274, 0]
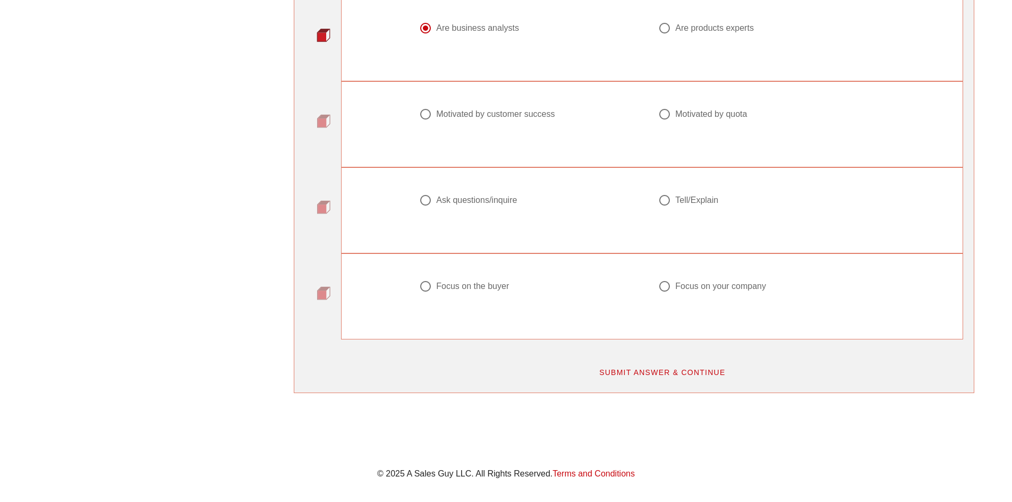
click at [458, 281] on div "Focus on the buyer" at bounding box center [472, 286] width 73 height 11
radio input "true"
drag, startPoint x: 464, startPoint y: 187, endPoint x: 480, endPoint y: 120, distance: 69.2
click at [465, 195] on div "Ask questions/inquire" at bounding box center [476, 200] width 81 height 11
radio input "true"
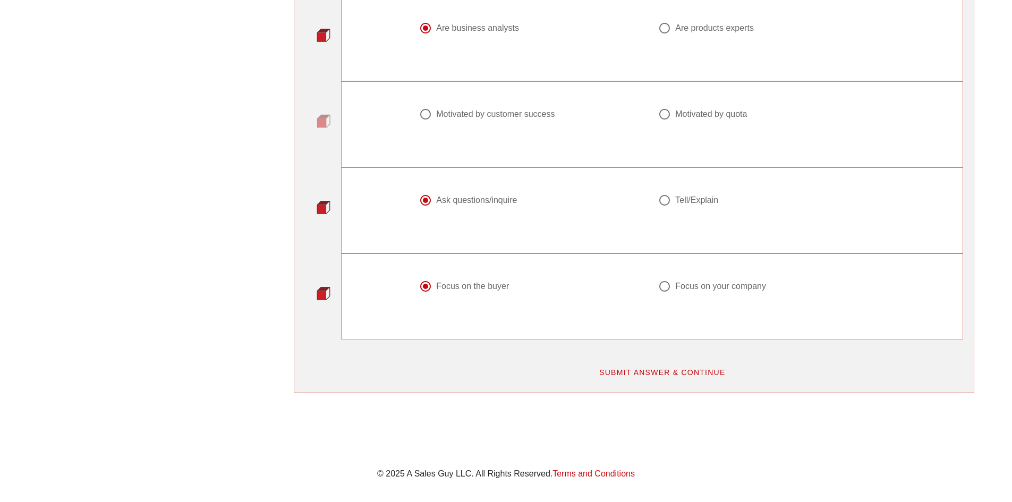
click at [485, 109] on div "Motivated by customer success" at bounding box center [495, 114] width 118 height 11
radio input "true"
click at [637, 368] on span "SUBMIT ANSWER & CONTINUE" at bounding box center [661, 372] width 127 height 8
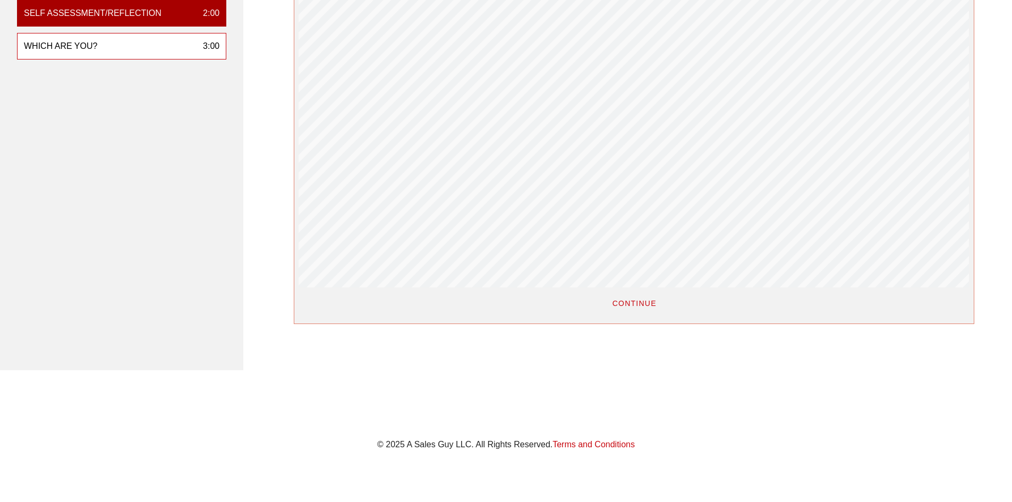
scroll to position [230, 0]
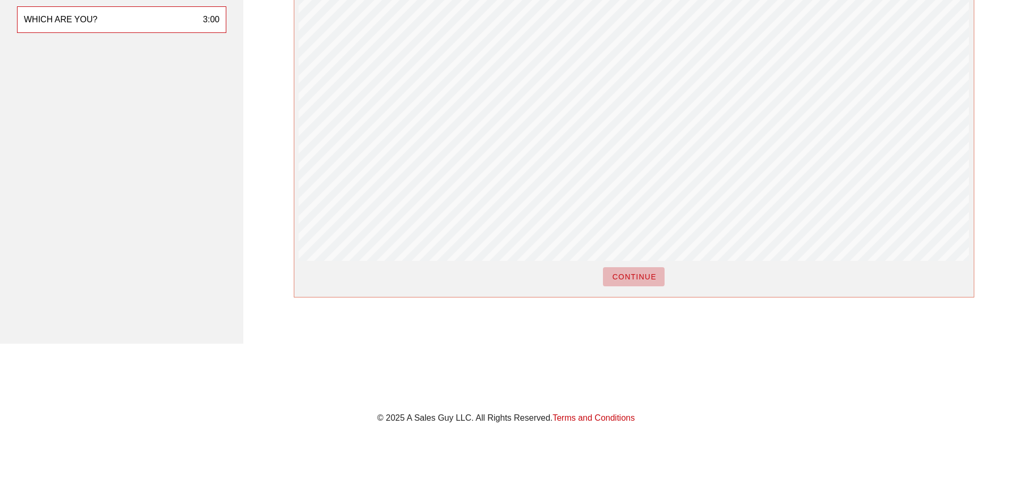
click at [634, 274] on span "CONTINUE" at bounding box center [633, 276] width 45 height 8
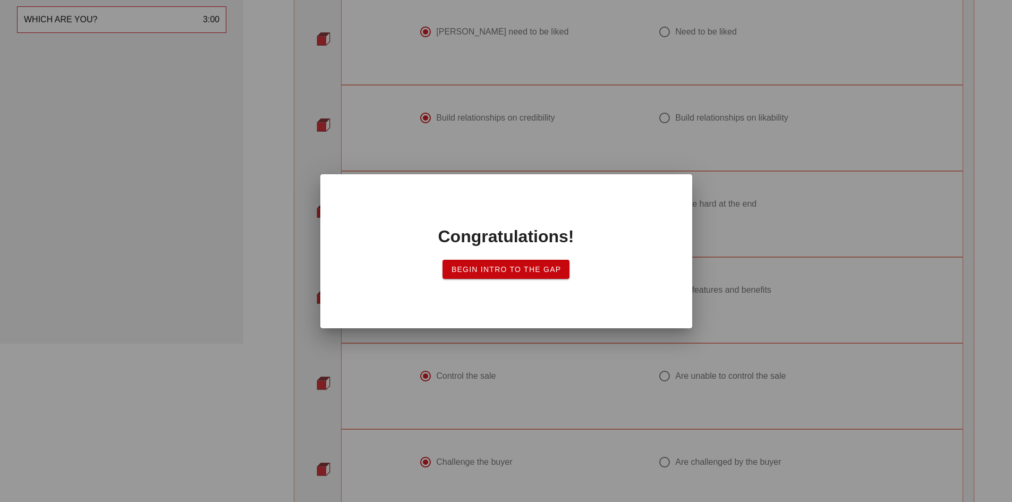
click at [546, 271] on span "Begin Intro to the Gap" at bounding box center [506, 269] width 110 height 8
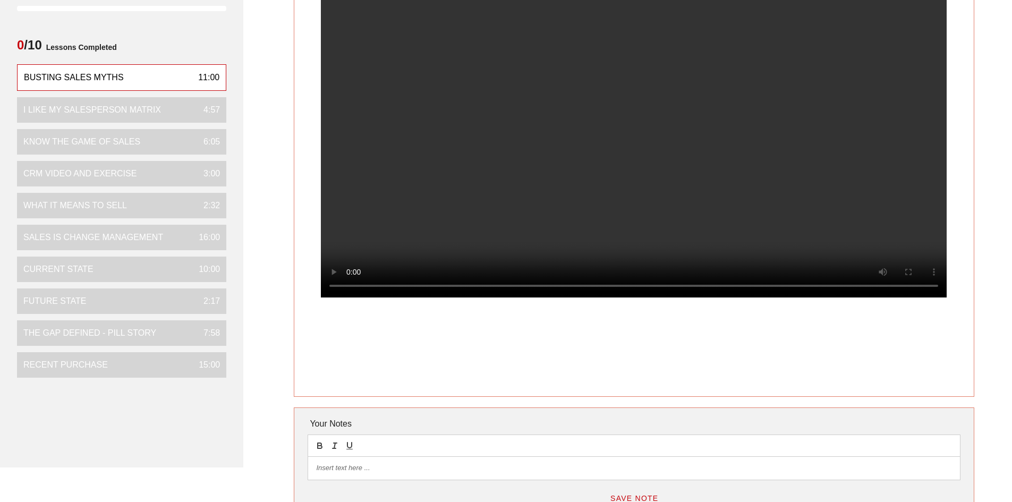
scroll to position [53, 0]
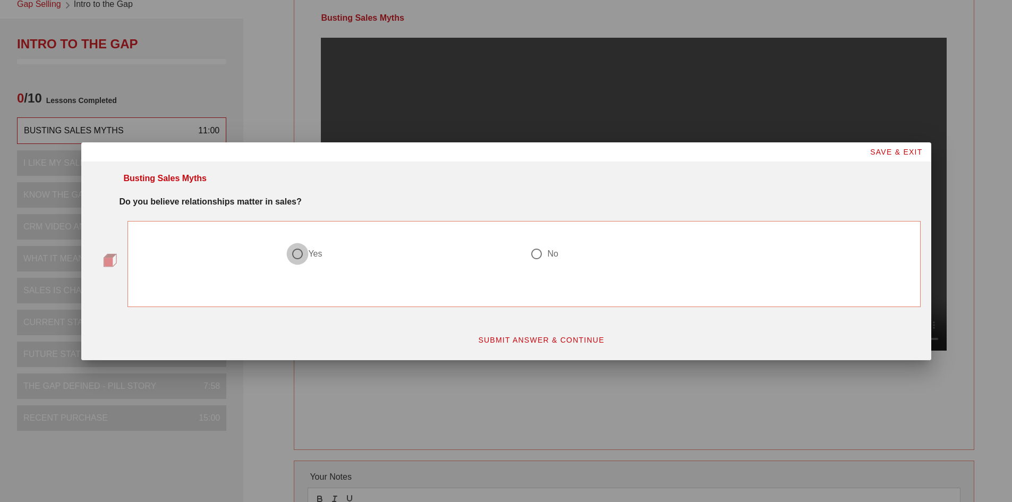
click at [299, 254] on div at bounding box center [297, 254] width 18 height 18
radio input "true"
click at [541, 336] on span "SUBMIT ANSWER & CONTINUE" at bounding box center [540, 340] width 127 height 8
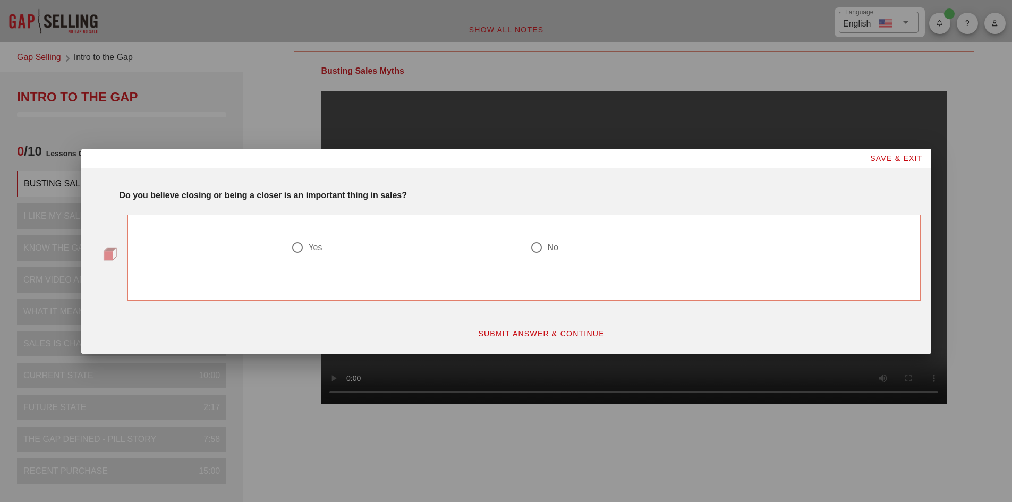
click at [291, 244] on div at bounding box center [297, 247] width 18 height 18
radio input "true"
click at [518, 330] on span "SUBMIT ANSWER & CONTINUE" at bounding box center [540, 333] width 127 height 8
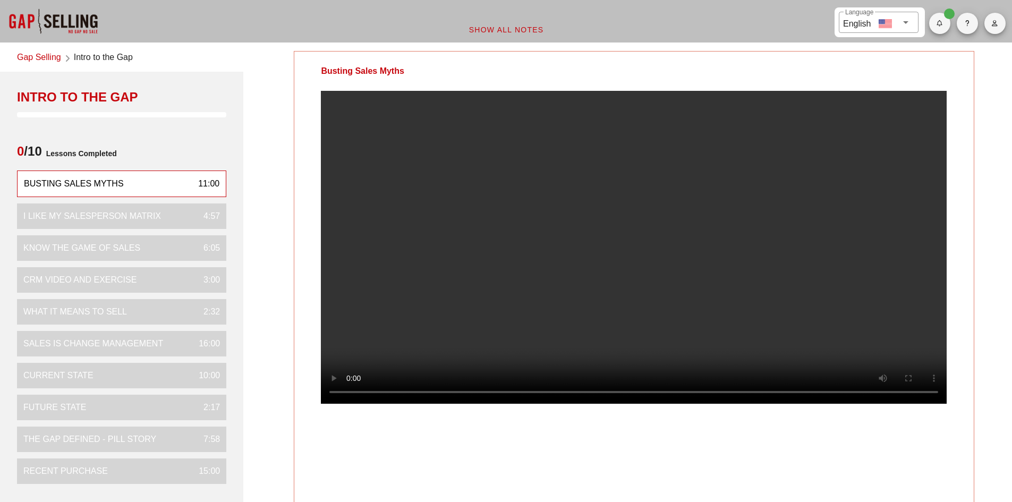
drag, startPoint x: 580, startPoint y: 245, endPoint x: 301, endPoint y: 246, distance: 279.3
click at [301, 246] on div at bounding box center [633, 256] width 679 height 330
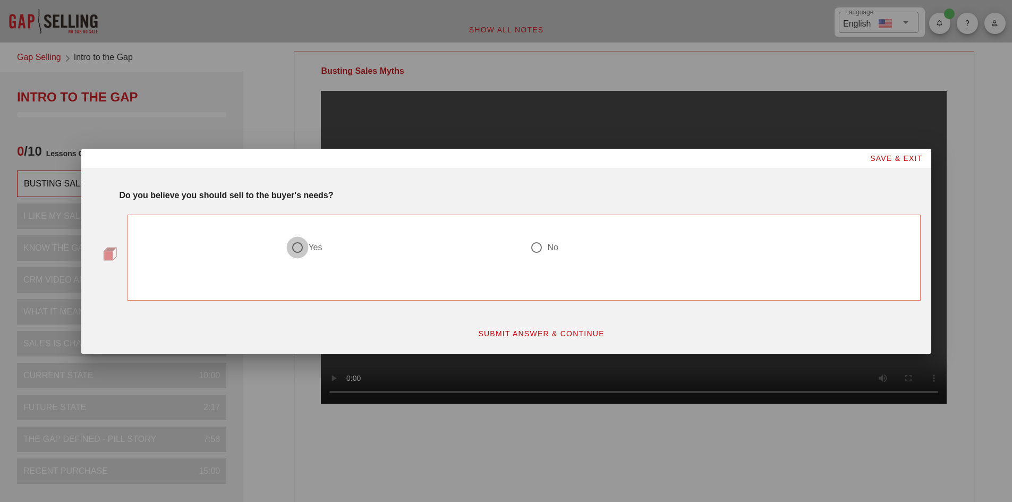
click at [296, 249] on div at bounding box center [297, 247] width 18 height 18
radio input "true"
click at [511, 338] on button "SUBMIT ANSWER & CONTINUE" at bounding box center [541, 333] width 144 height 19
click at [537, 247] on div at bounding box center [536, 247] width 18 height 18
radio input "true"
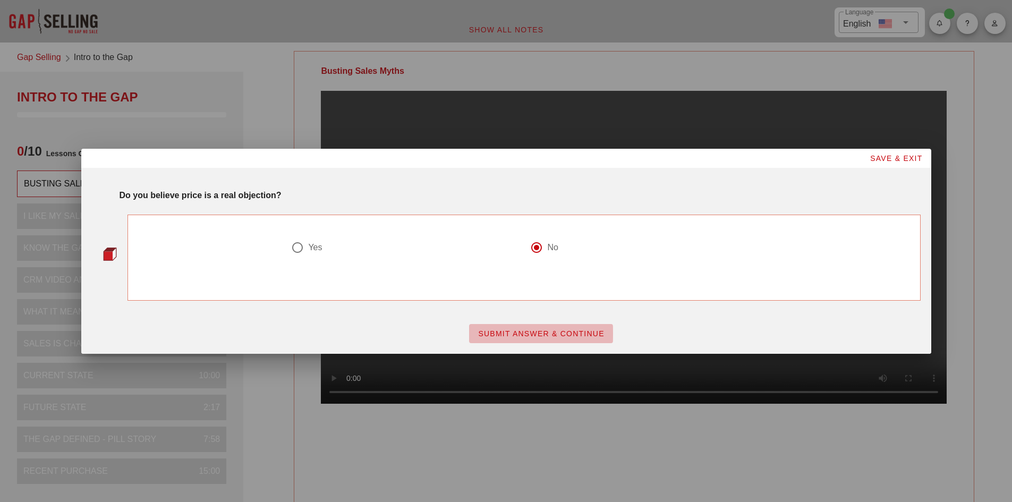
click at [533, 336] on span "SUBMIT ANSWER & CONTINUE" at bounding box center [540, 333] width 127 height 8
click at [302, 247] on div at bounding box center [297, 247] width 18 height 18
radio input "true"
click at [504, 332] on span "SUBMIT ANSWER & CONTINUE" at bounding box center [540, 333] width 127 height 8
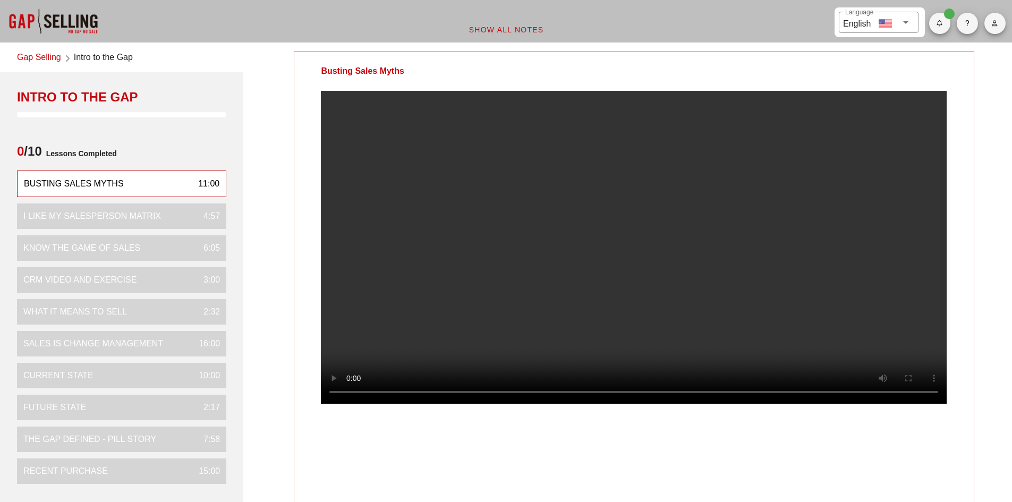
click at [987, 223] on div "Busting Sales Myths Your Notes Save Note Show All Notes" at bounding box center [634, 355] width 768 height 621
